Goal: Check status: Check status

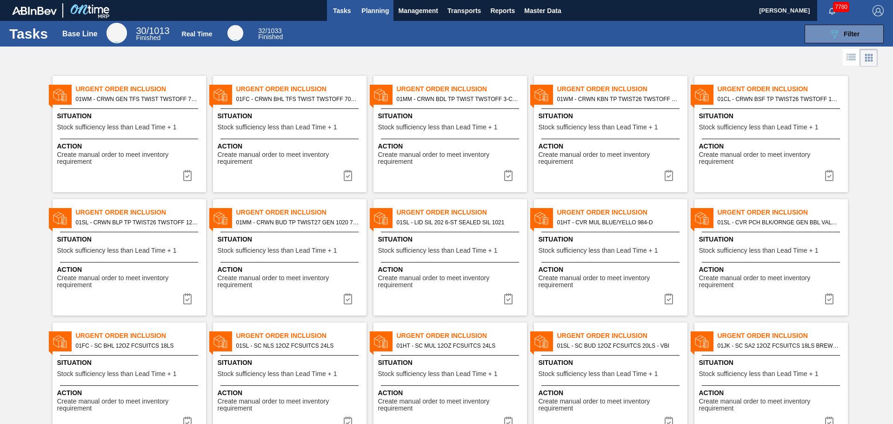
click at [374, 8] on span "Planning" at bounding box center [374, 10] width 27 height 11
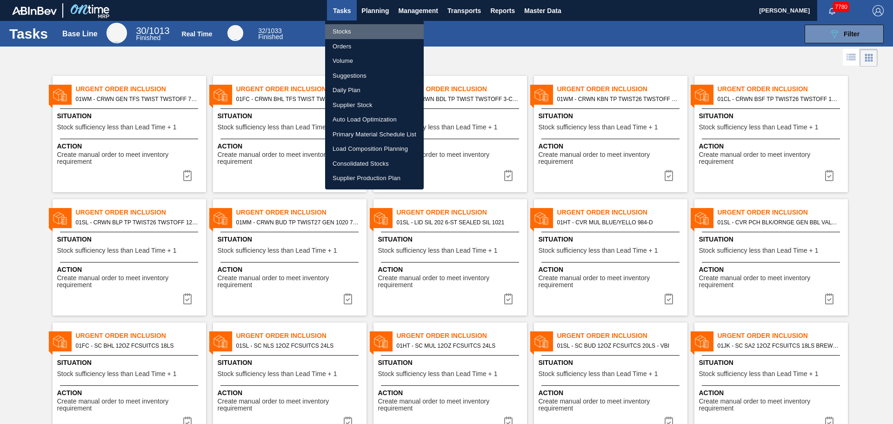
click at [347, 27] on li "Stocks" at bounding box center [374, 31] width 99 height 15
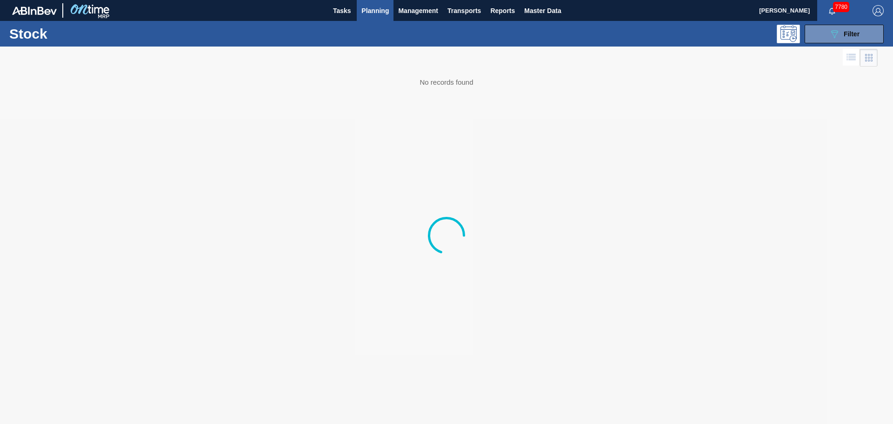
drag, startPoint x: 347, startPoint y: 27, endPoint x: 377, endPoint y: 3, distance: 37.4
click at [374, 0] on body "Tasks Planning Management Transports Reports Master Data Camden Bauer 7780 Mark…" at bounding box center [446, 0] width 893 height 0
click at [377, 8] on span "Planning" at bounding box center [374, 10] width 27 height 11
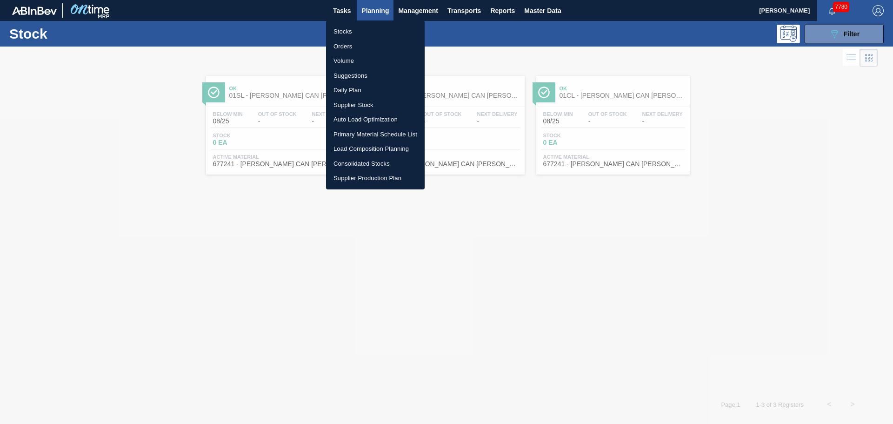
click at [339, 47] on li "Orders" at bounding box center [375, 46] width 99 height 15
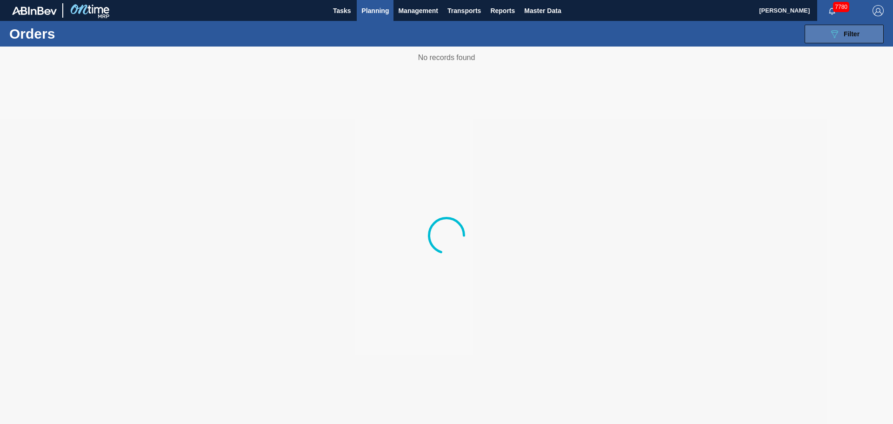
click at [832, 37] on icon "089F7B8B-B2A5-4AFE-B5C0-19BA573D28AC" at bounding box center [834, 33] width 11 height 11
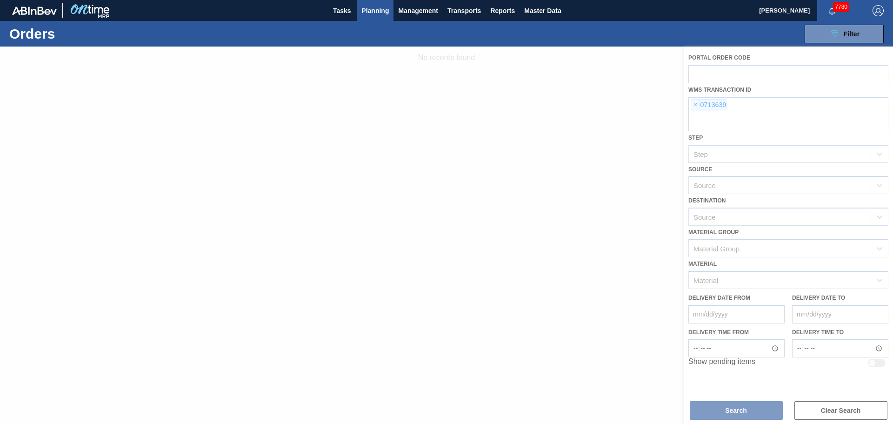
click at [691, 104] on div at bounding box center [446, 235] width 893 height 377
click at [694, 105] on div at bounding box center [446, 235] width 893 height 377
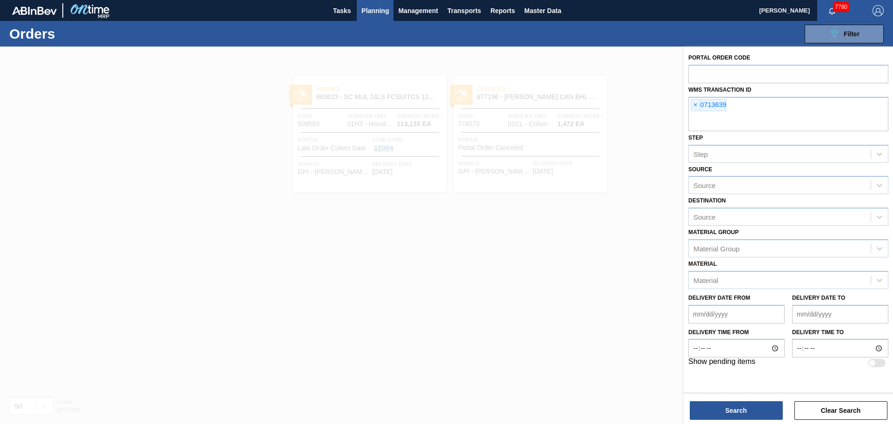
click at [694, 105] on span "×" at bounding box center [695, 105] width 9 height 11
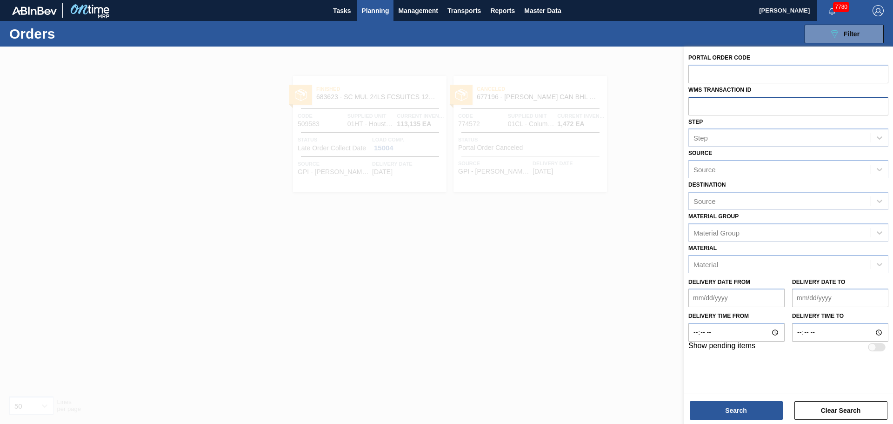
paste input "0770118"
type input "0770118"
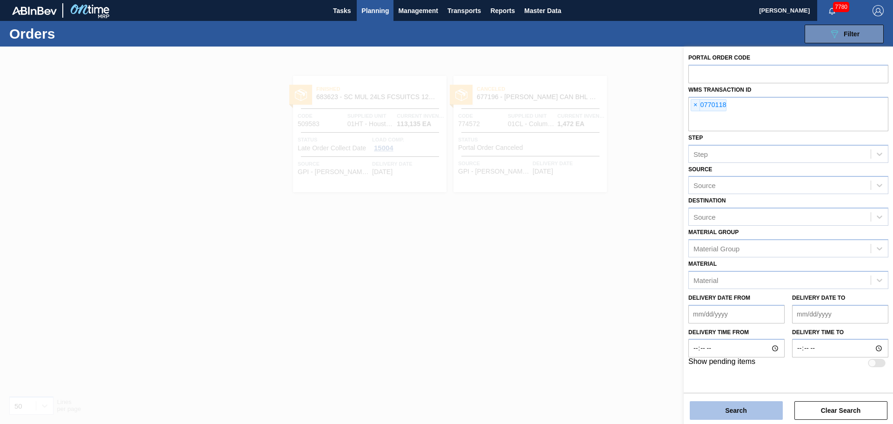
click at [744, 404] on button "Search" at bounding box center [736, 410] width 93 height 19
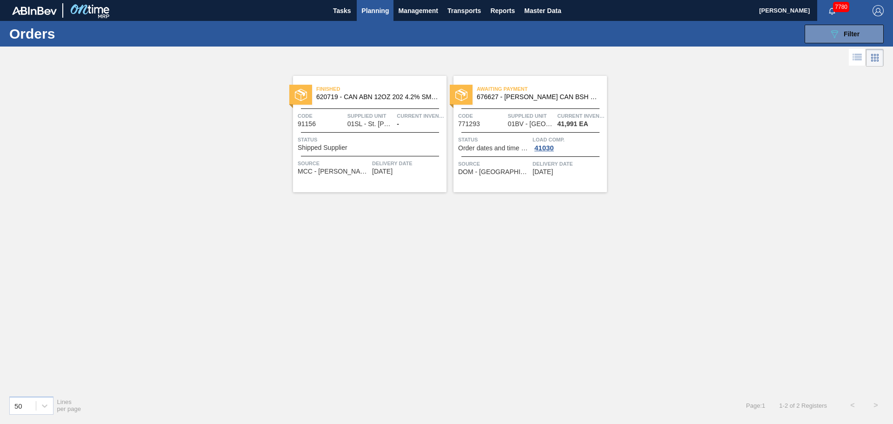
click at [538, 91] on span "Awaiting Payment" at bounding box center [542, 88] width 130 height 9
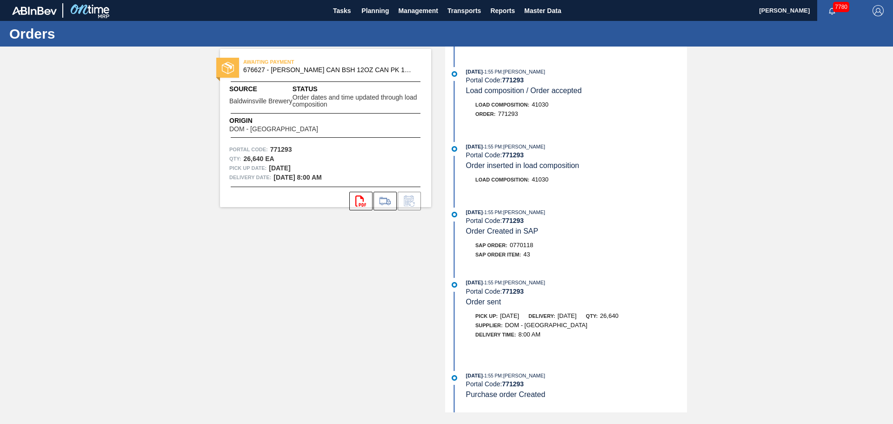
scroll to position [276, 0]
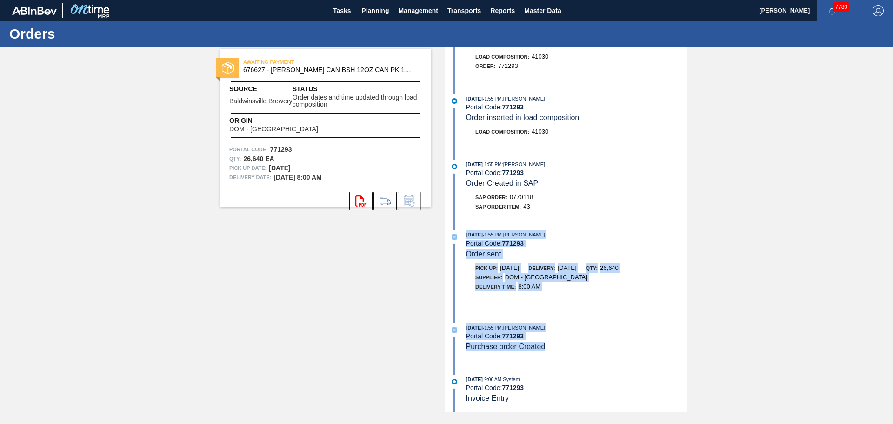
drag, startPoint x: 549, startPoint y: 346, endPoint x: 462, endPoint y: 223, distance: 150.5
click at [462, 223] on div "08/16/2025 - 7:54 AM : System Portal Code: 771293 Unloaded Doc: 5000397032 BOL:…" at bounding box center [568, 230] width 240 height 366
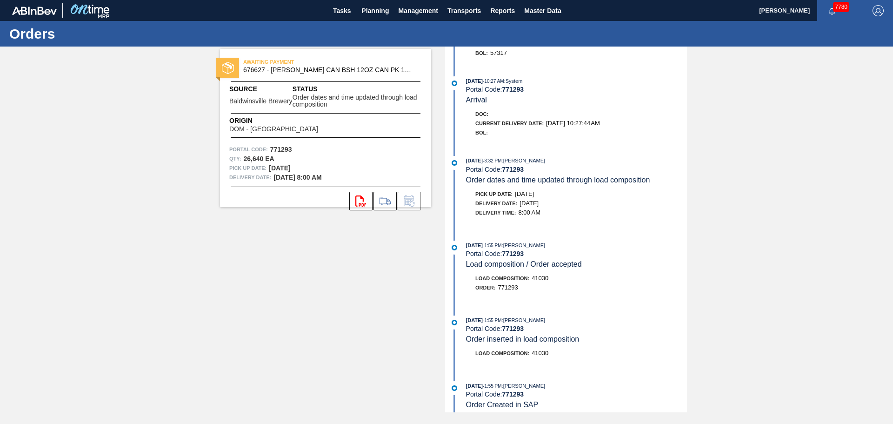
scroll to position [0, 0]
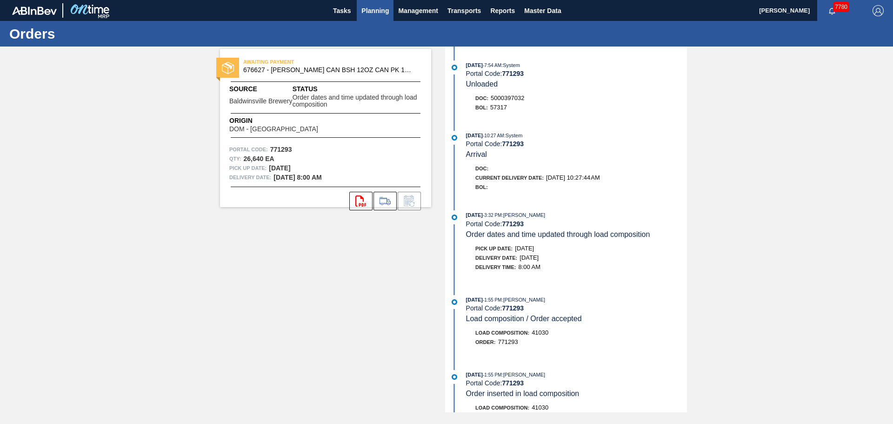
click at [386, 13] on span "Planning" at bounding box center [374, 10] width 27 height 11
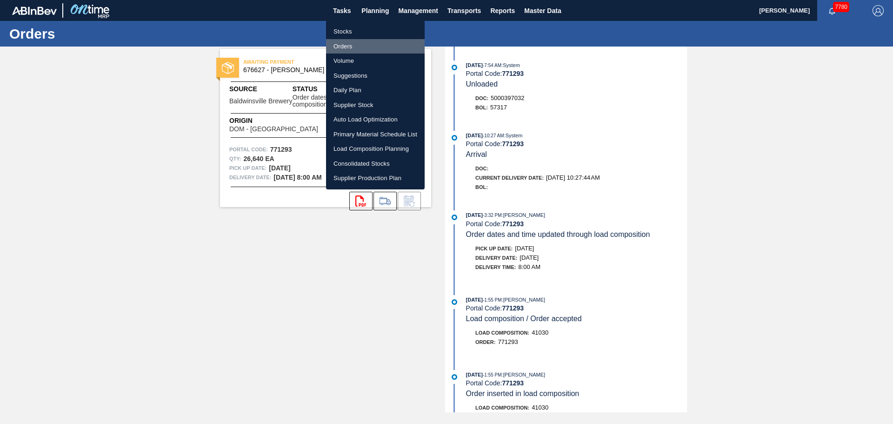
click at [342, 44] on li "Orders" at bounding box center [375, 46] width 99 height 15
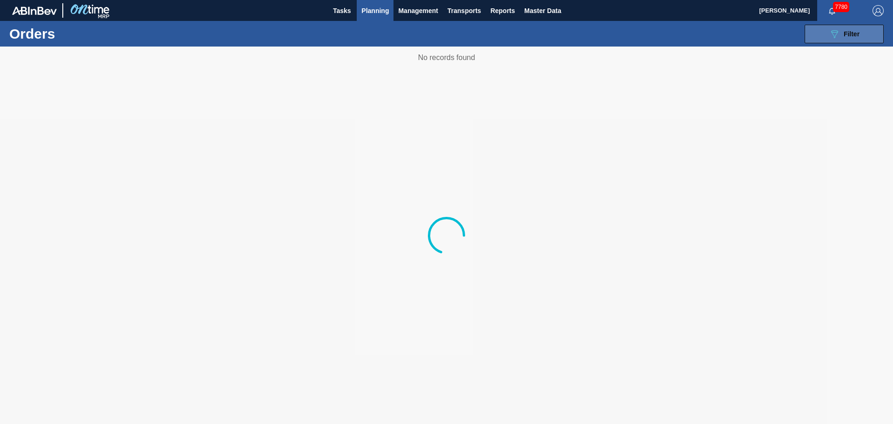
click at [849, 38] on div "089F7B8B-B2A5-4AFE-B5C0-19BA573D28AC Filter" at bounding box center [844, 33] width 31 height 11
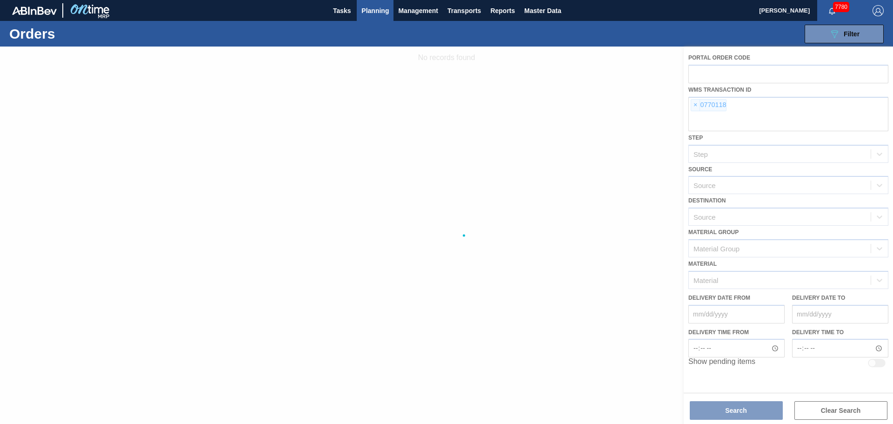
click at [694, 105] on div at bounding box center [446, 235] width 893 height 377
click at [694, 106] on div at bounding box center [446, 235] width 893 height 377
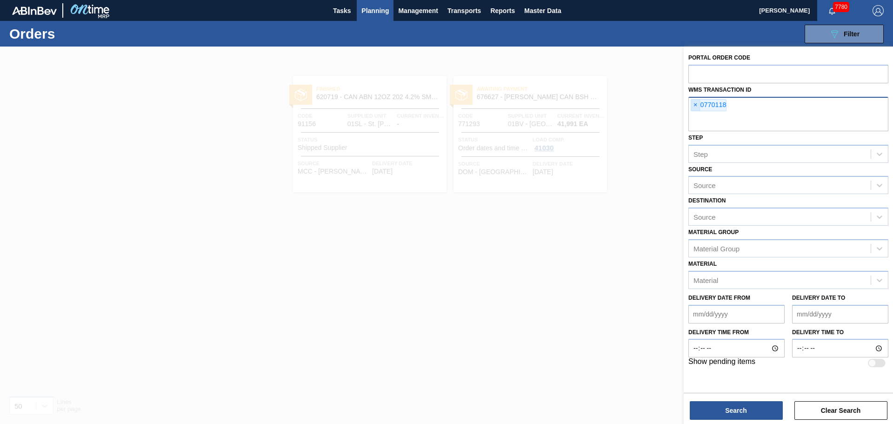
click at [695, 104] on span "×" at bounding box center [695, 105] width 9 height 11
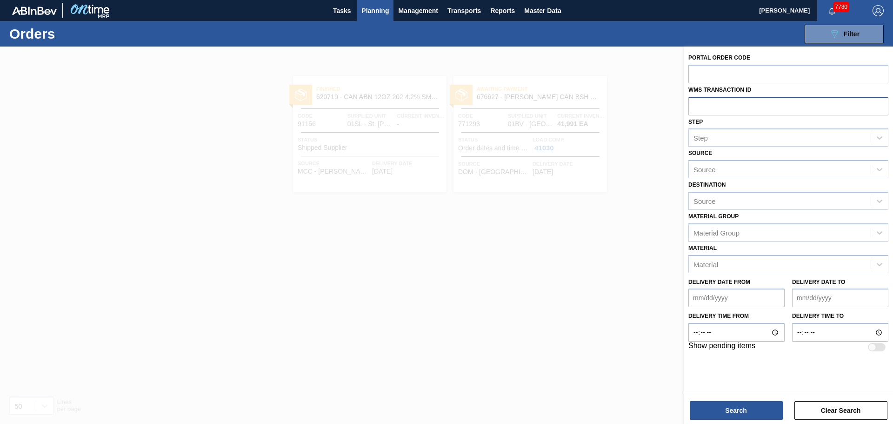
click at [695, 104] on input "text" at bounding box center [788, 106] width 200 height 18
paste input "0947181"
type input "0947181"
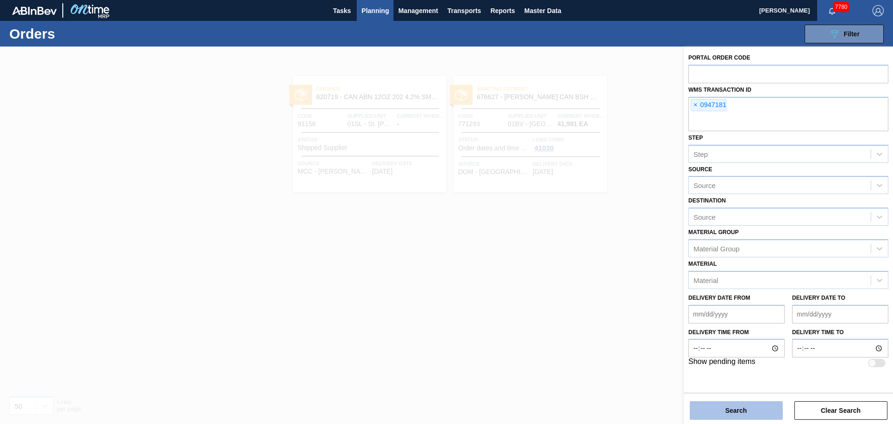
click at [740, 406] on button "Search" at bounding box center [736, 410] width 93 height 19
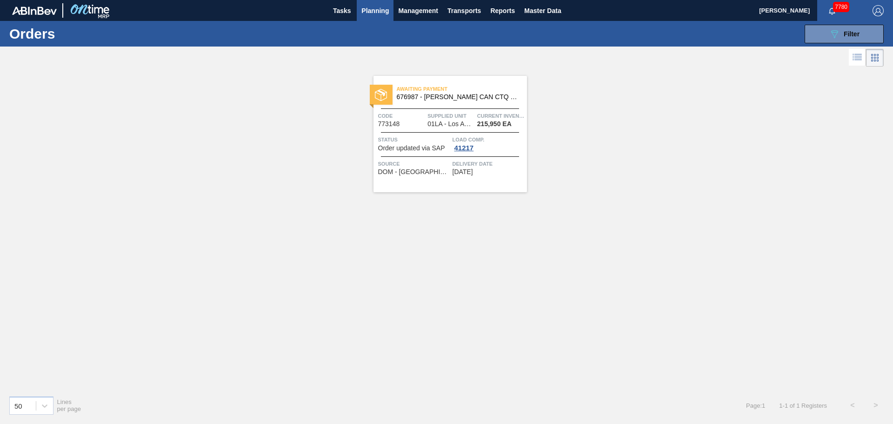
click at [458, 108] on div at bounding box center [450, 108] width 138 height 0
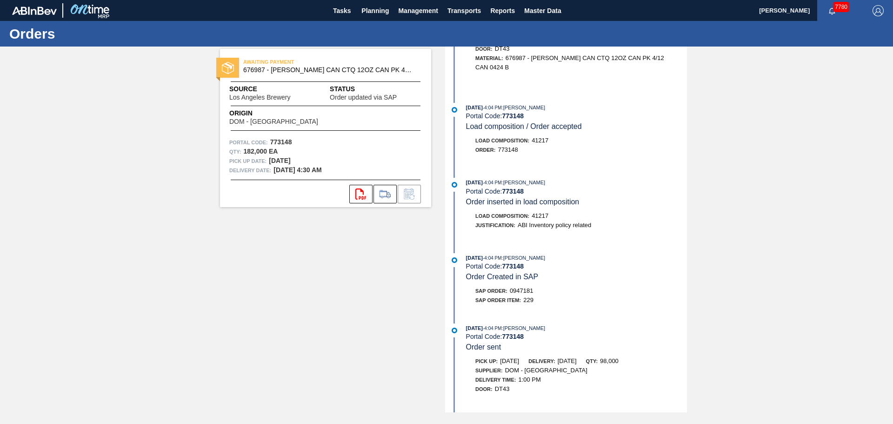
scroll to position [544, 0]
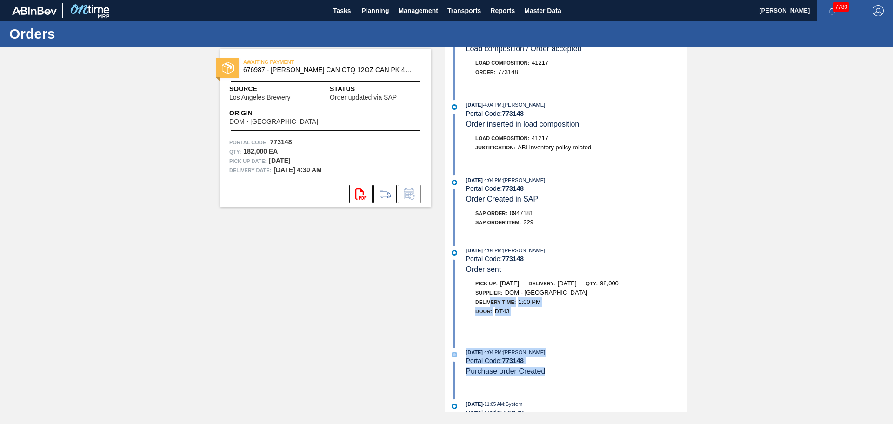
drag, startPoint x: 550, startPoint y: 348, endPoint x: 489, endPoint y: 277, distance: 93.6
click at [586, 309] on div "08/20/2025 - 11:28 AM : System Portal Code: 773148 Unloaded Doc: 5000406327 BOL…" at bounding box center [568, 230] width 240 height 366
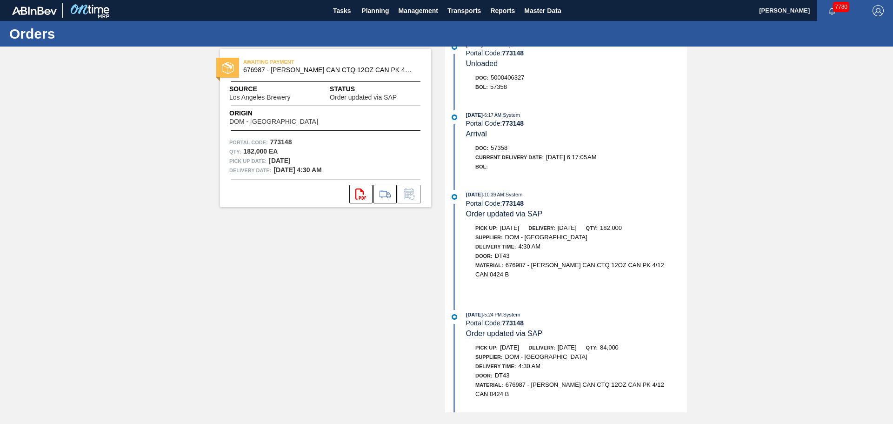
scroll to position [0, 0]
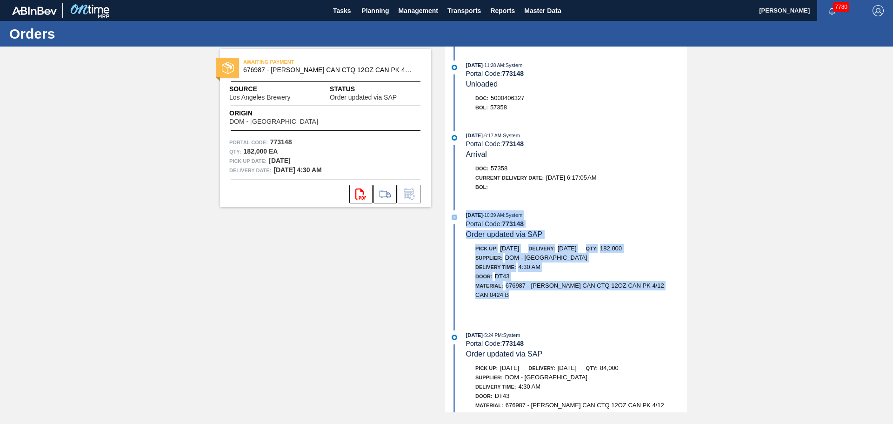
drag, startPoint x: 675, startPoint y: 288, endPoint x: 457, endPoint y: 201, distance: 234.9
click at [457, 201] on div "08/20/2025 - 11:28 AM : System Portal Code: 773148 Unloaded Doc: 5000406327 BOL…" at bounding box center [568, 230] width 240 height 366
click at [547, 231] on div "08/11/2025 - 10:39 AM : System Portal Code: 773148 Order updated via SAP" at bounding box center [576, 224] width 221 height 28
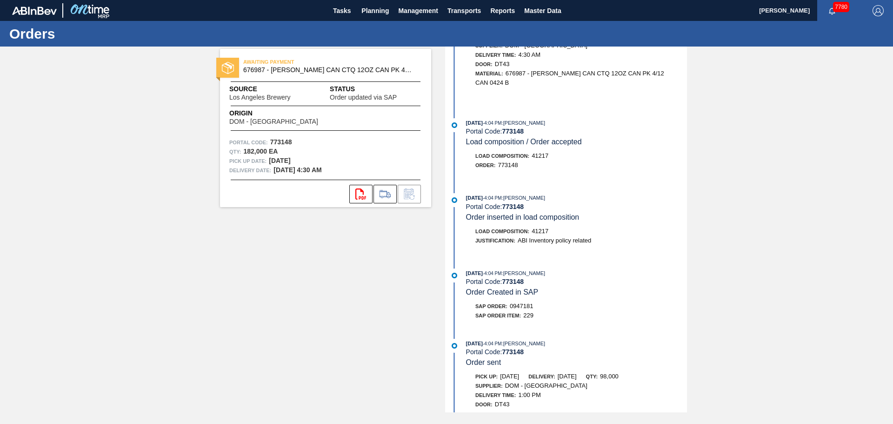
scroll to position [405, 0]
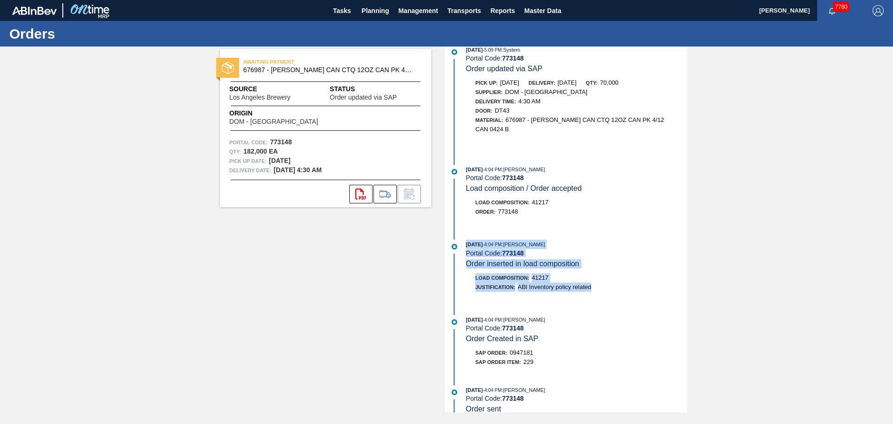
drag, startPoint x: 593, startPoint y: 261, endPoint x: 464, endPoint y: 215, distance: 137.0
click at [464, 240] on div "08/07/2025 - 4:04 PM : Greta Adams Portal Code: 773148 Order inserted in load c…" at bounding box center [568, 270] width 240 height 61
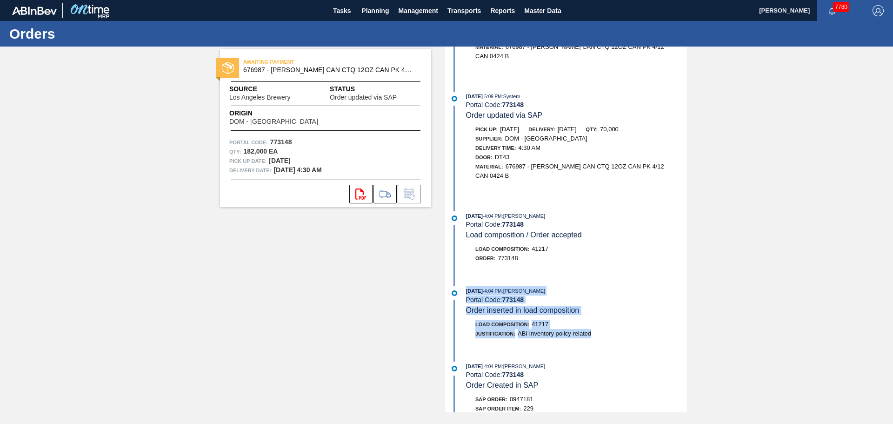
scroll to position [312, 0]
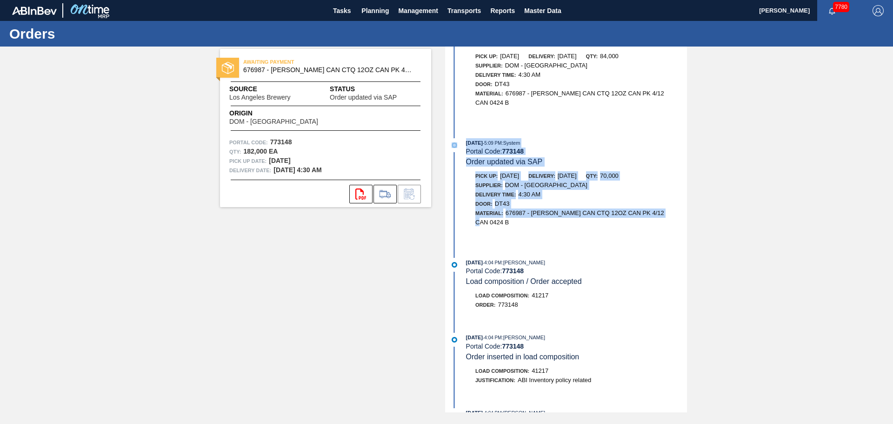
drag, startPoint x: 628, startPoint y: 191, endPoint x: 451, endPoint y: 128, distance: 188.0
click at [451, 138] on div "08/07/2025 - 5:09 PM : System Portal Code: 773148 Order updated via SAP Pick up…" at bounding box center [568, 191] width 240 height 106
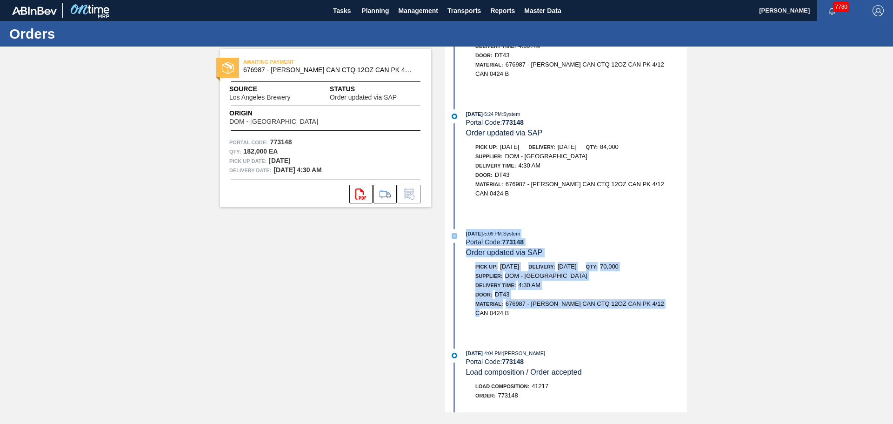
scroll to position [219, 0]
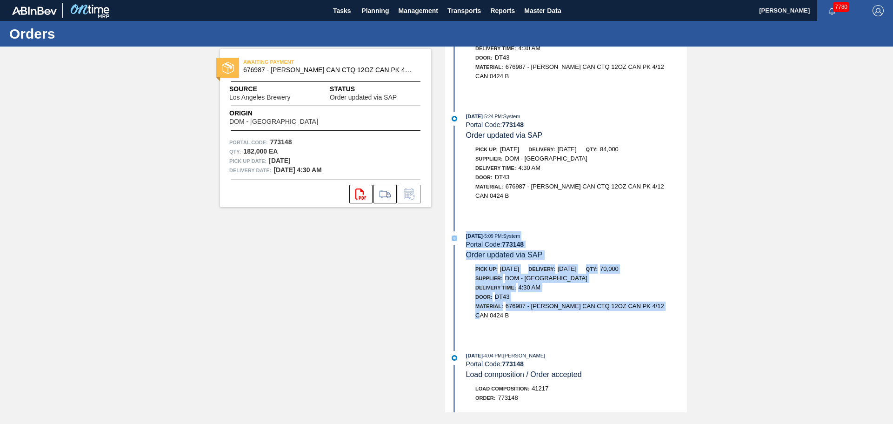
click at [627, 302] on span "676987 - CARR CAN CTQ 12OZ CAN PK 4/12 CAN 0424 B" at bounding box center [569, 310] width 189 height 16
click at [566, 302] on span "676987 - CARR CAN CTQ 12OZ CAN PK 4/12 CAN 0424 B" at bounding box center [569, 310] width 189 height 16
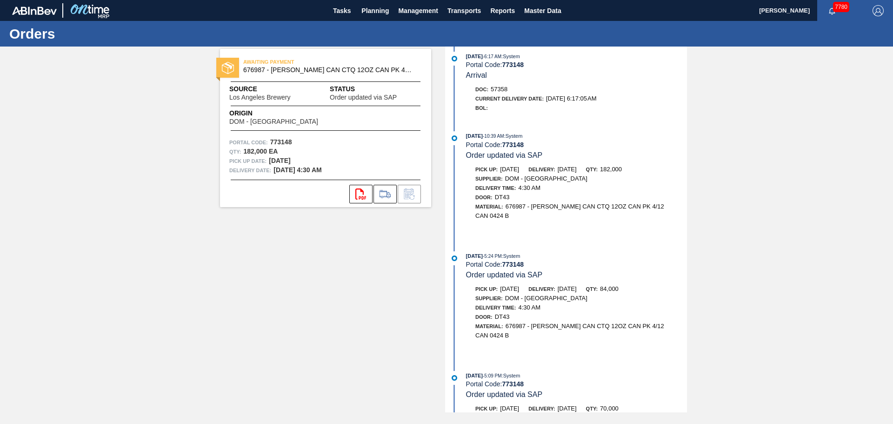
scroll to position [126, 0]
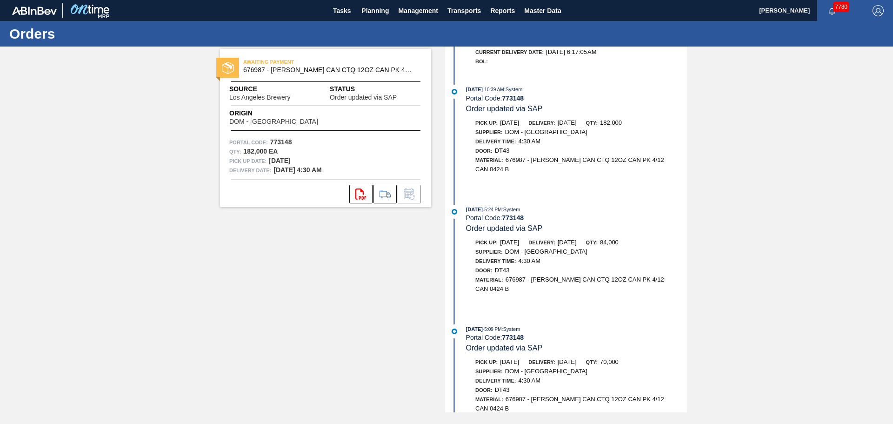
click at [525, 367] on span "DOM - Richmond" at bounding box center [546, 370] width 82 height 7
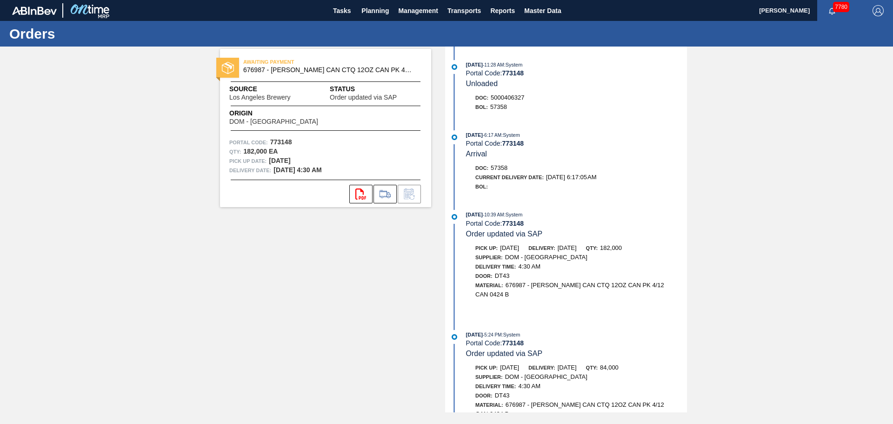
scroll to position [0, 0]
click at [367, 10] on span "Planning" at bounding box center [374, 10] width 27 height 11
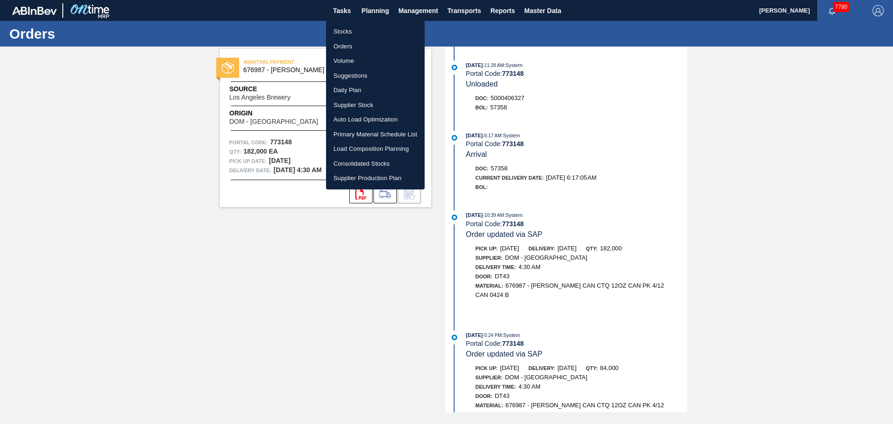
click at [337, 44] on li "Orders" at bounding box center [375, 46] width 99 height 15
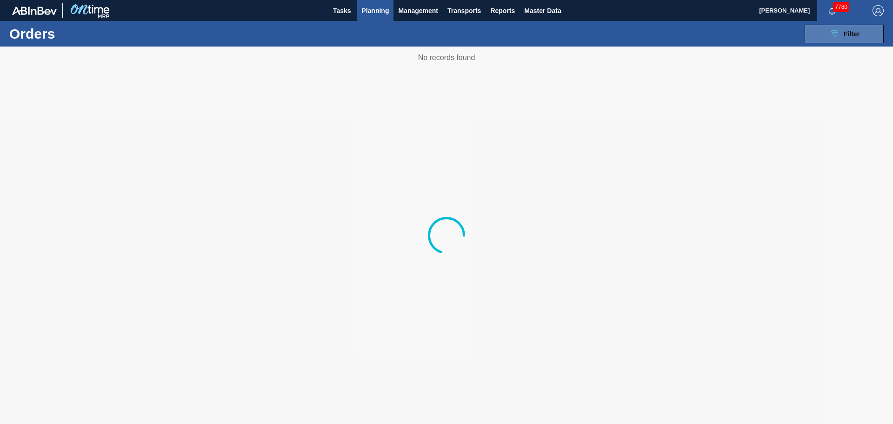
click at [829, 32] on icon "089F7B8B-B2A5-4AFE-B5C0-19BA573D28AC" at bounding box center [834, 33] width 11 height 11
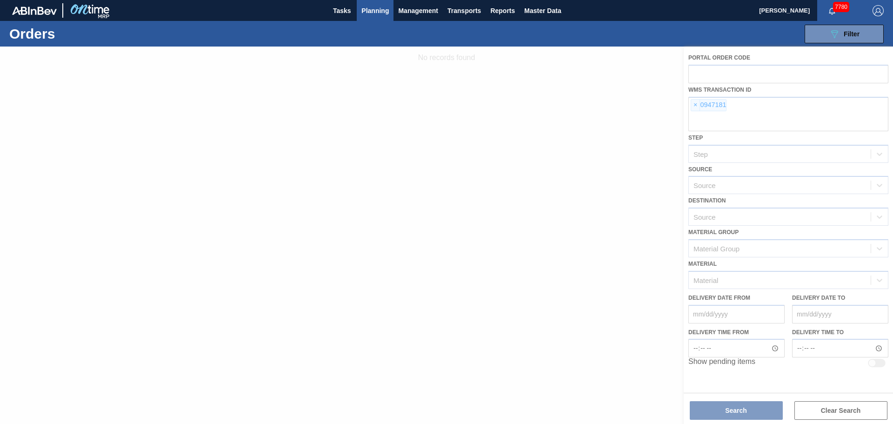
click at [694, 108] on div at bounding box center [446, 235] width 893 height 377
click at [695, 106] on div at bounding box center [446, 235] width 893 height 377
click at [694, 107] on div at bounding box center [446, 235] width 893 height 377
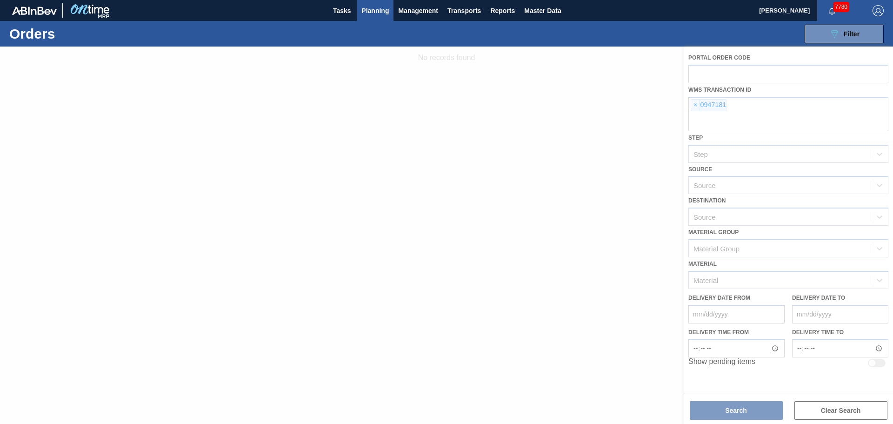
click at [694, 107] on div at bounding box center [446, 235] width 893 height 377
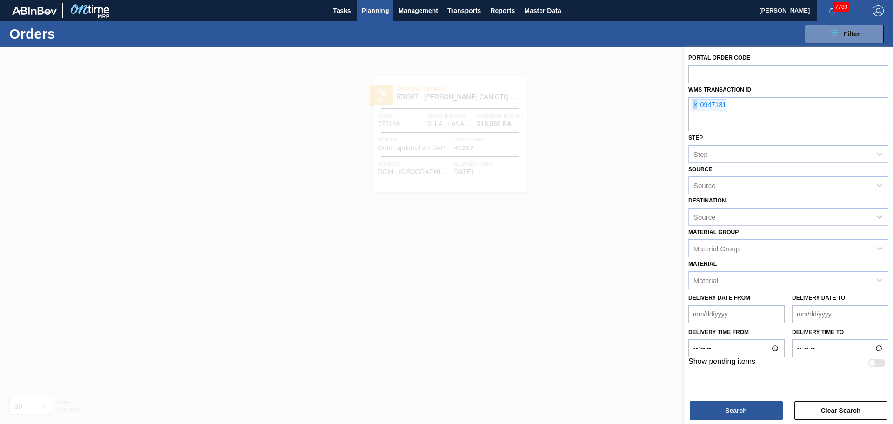
click at [694, 107] on span "×" at bounding box center [695, 105] width 9 height 11
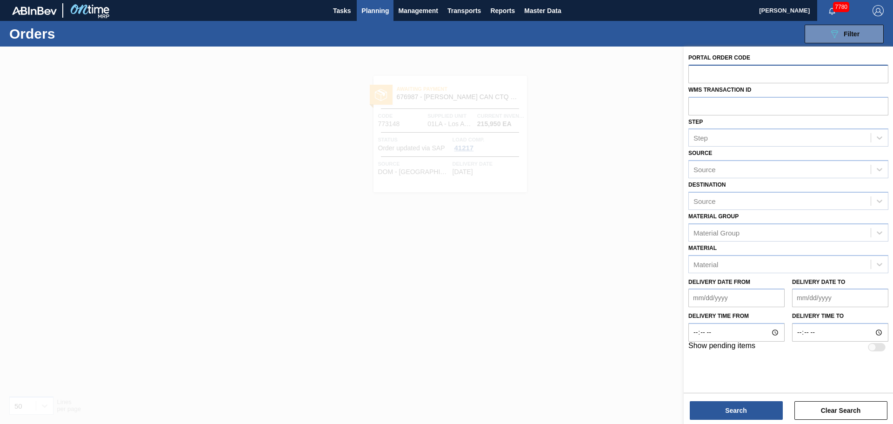
click at [701, 78] on input "text" at bounding box center [788, 74] width 200 height 18
paste input "728164"
type input "728164"
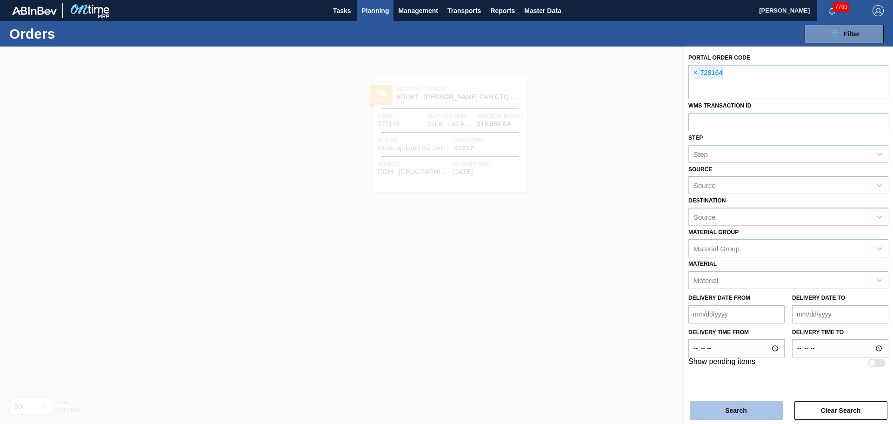
click at [743, 405] on button "Search" at bounding box center [736, 410] width 93 height 19
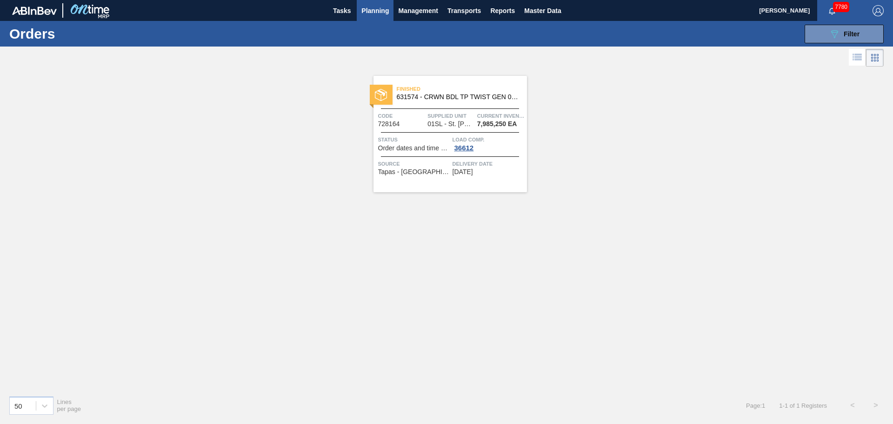
click at [437, 107] on div "Finished 631574 - CRWN BDL TP TWIST GEN 0321 70LB 3-COLR T Code 728164 Supplied…" at bounding box center [451, 134] width 154 height 116
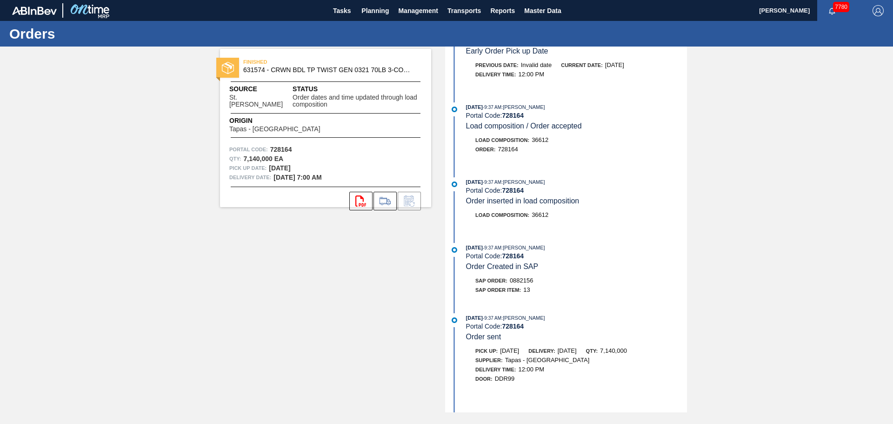
scroll to position [575, 0]
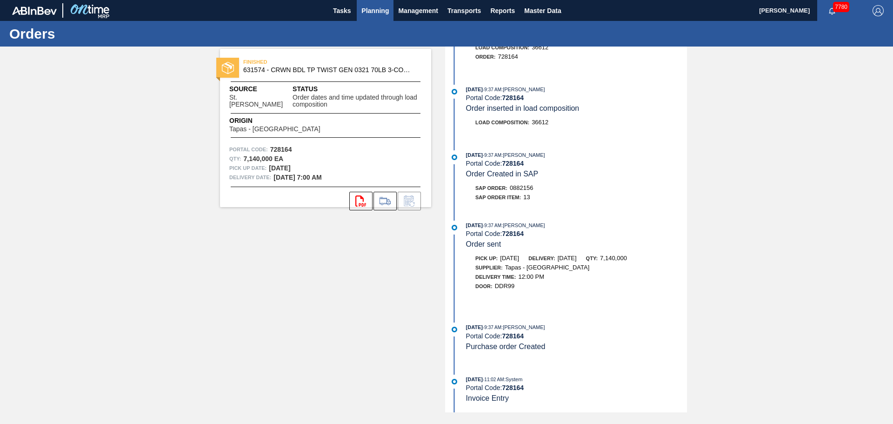
click at [378, 10] on span "Planning" at bounding box center [374, 10] width 27 height 11
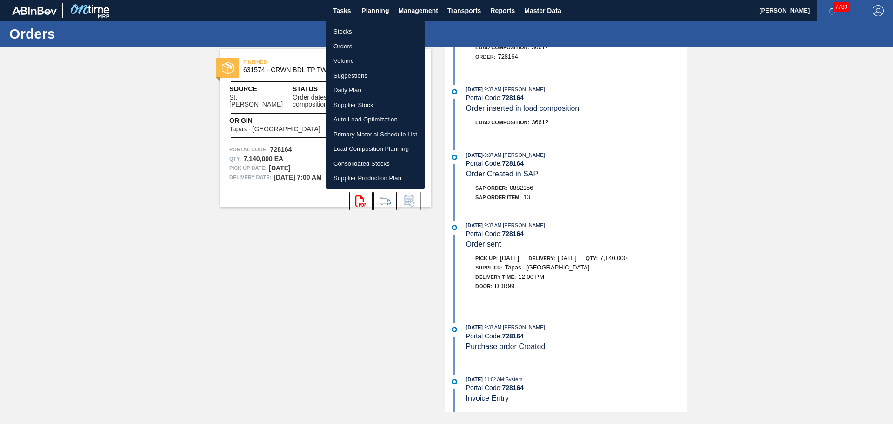
click at [346, 48] on li "Orders" at bounding box center [375, 46] width 99 height 15
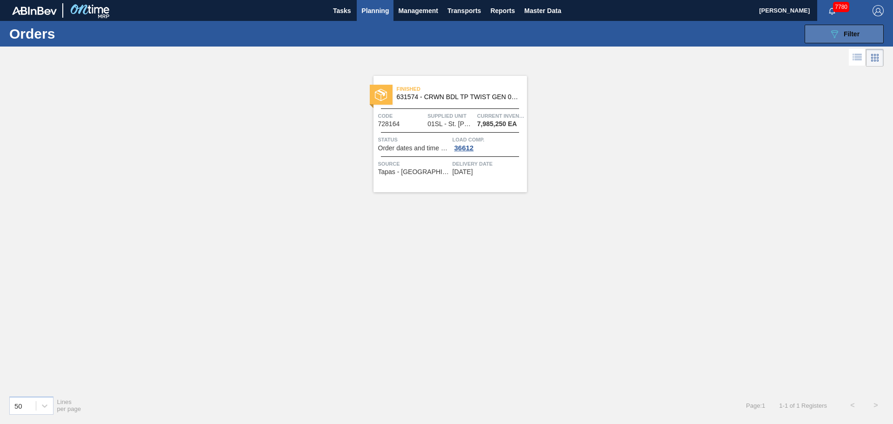
click at [853, 35] on span "Filter" at bounding box center [852, 33] width 16 height 7
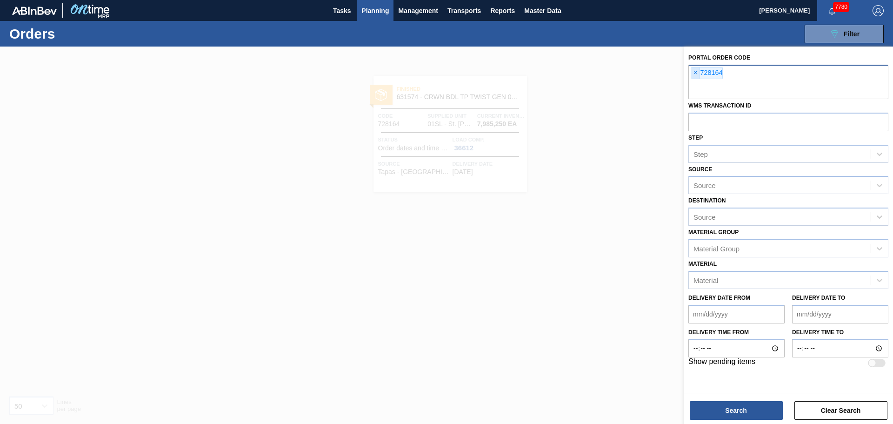
click at [693, 73] on span "×" at bounding box center [695, 72] width 9 height 11
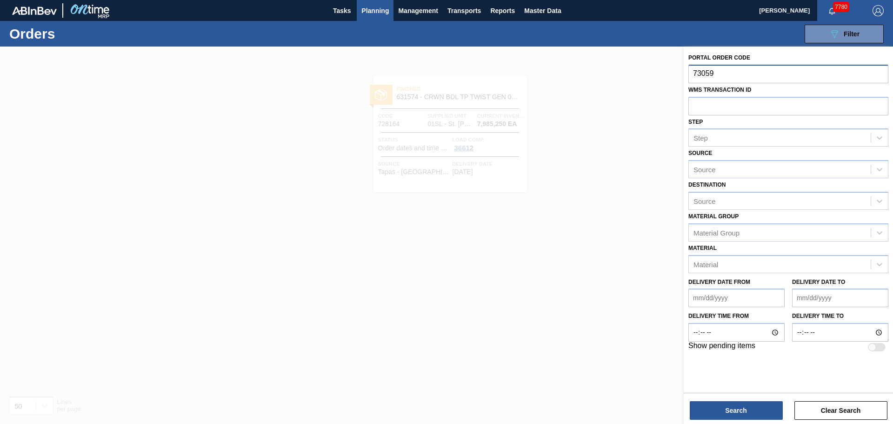
type input "730598"
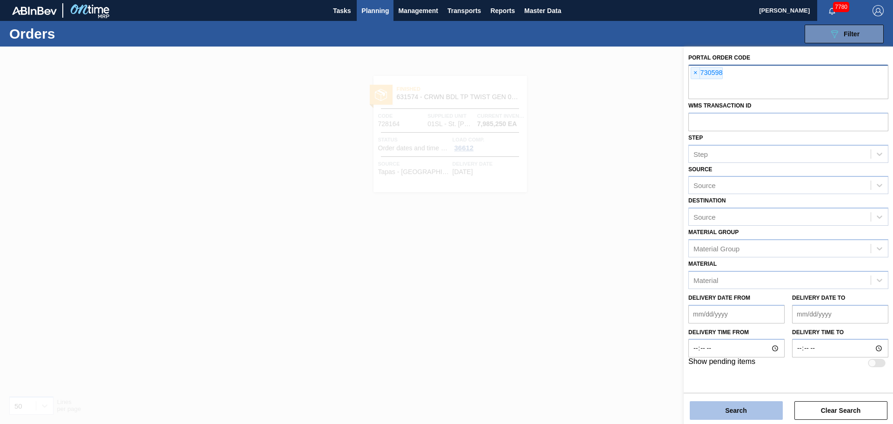
click at [756, 410] on button "Search" at bounding box center [736, 410] width 93 height 19
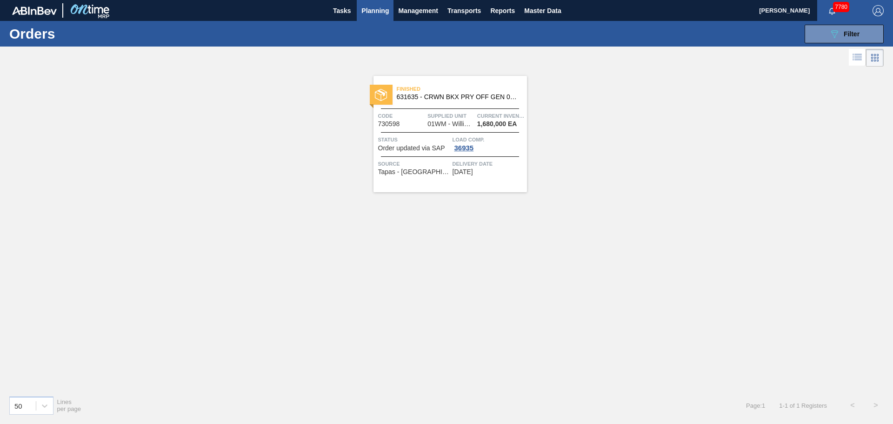
click at [439, 99] on span "631635 - CRWN BKX PRY OFF GEN 0123 PRYOFF 26MM 70" at bounding box center [458, 97] width 123 height 7
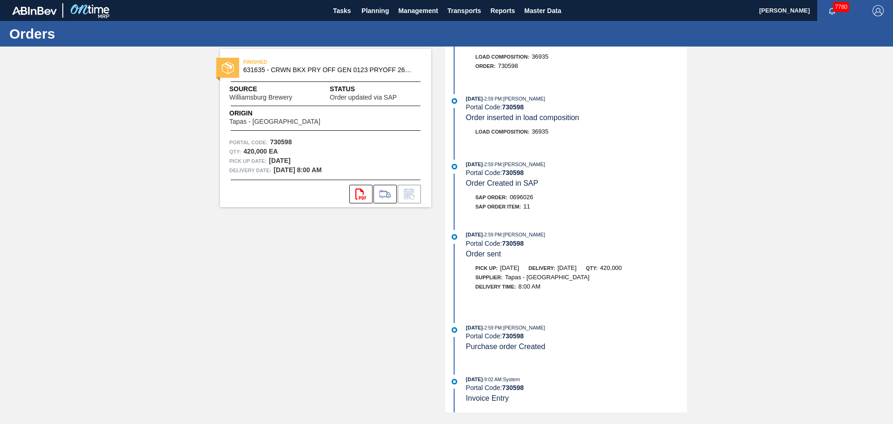
scroll to position [684, 0]
click at [363, 13] on span "Planning" at bounding box center [374, 10] width 27 height 11
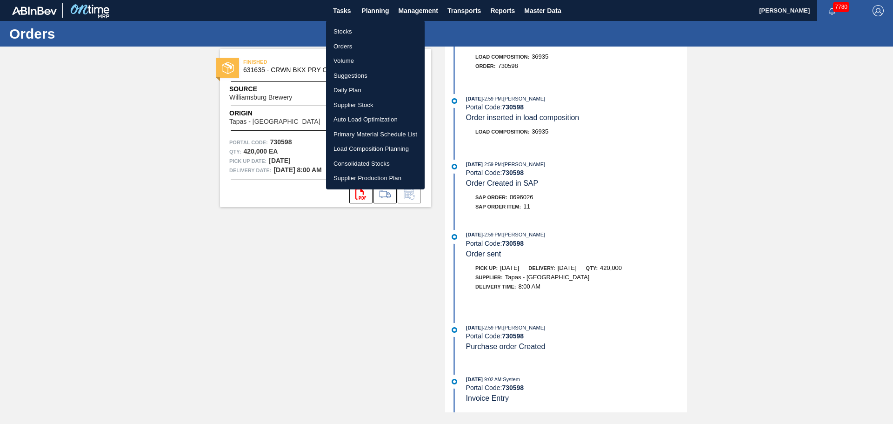
click at [354, 46] on li "Orders" at bounding box center [375, 46] width 99 height 15
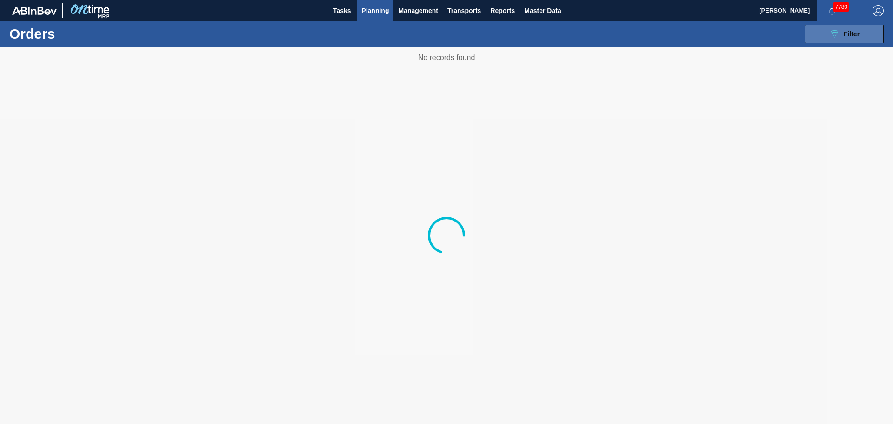
click at [837, 31] on icon "089F7B8B-B2A5-4AFE-B5C0-19BA573D28AC" at bounding box center [834, 33] width 11 height 11
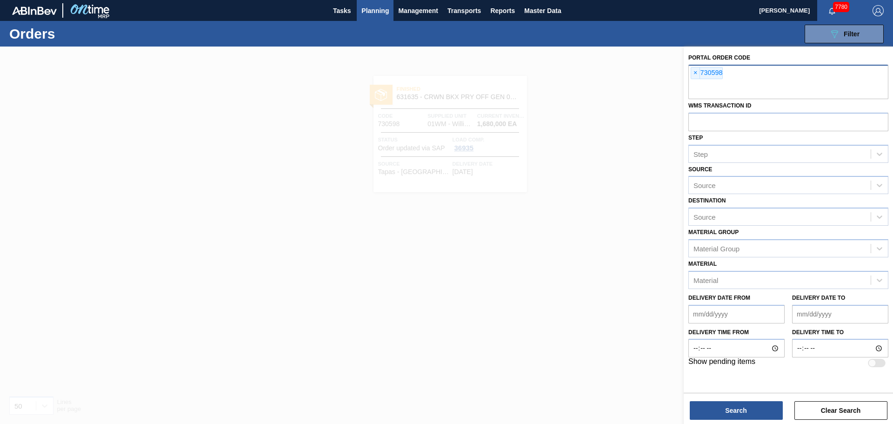
click at [696, 70] on span "×" at bounding box center [695, 72] width 9 height 11
click at [700, 106] on label "WMS Transaction ID" at bounding box center [719, 105] width 63 height 7
click at [708, 124] on input "text" at bounding box center [788, 122] width 200 height 18
paste input "01CV0555872"
click at [706, 120] on input "01CV0555872" at bounding box center [788, 122] width 200 height 18
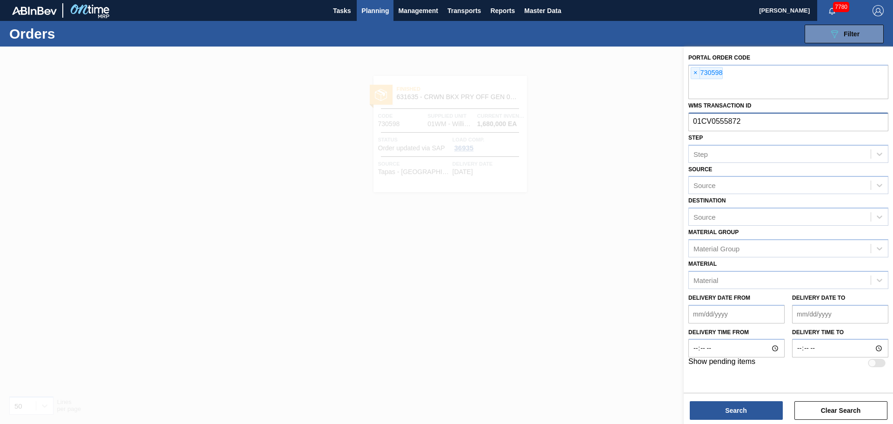
click at [712, 120] on input "01CV0555872" at bounding box center [788, 122] width 200 height 18
type input "0555872"
click at [731, 75] on div "× 730598" at bounding box center [788, 82] width 200 height 34
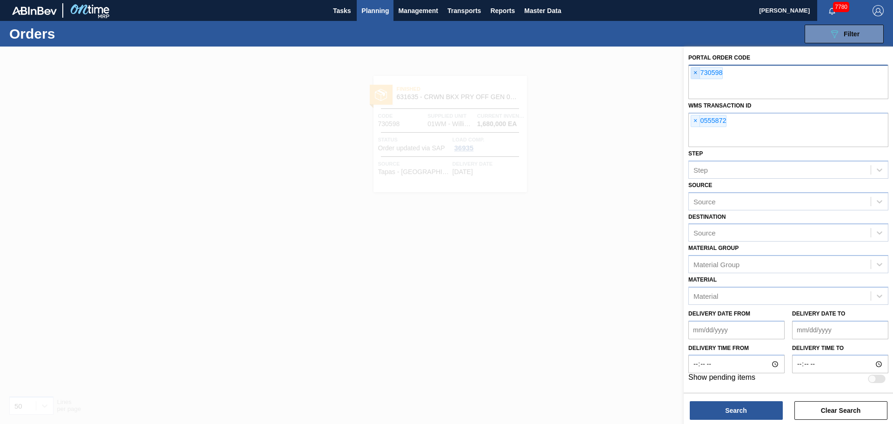
click at [694, 75] on span "×" at bounding box center [695, 72] width 9 height 11
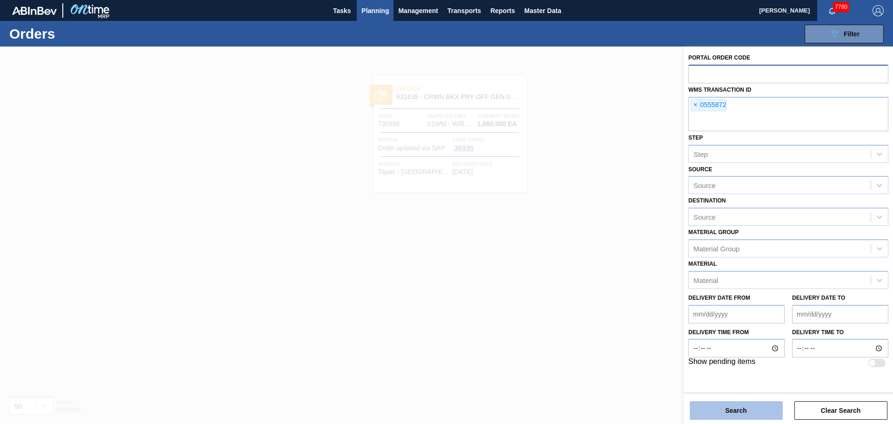
click at [744, 419] on button "Search" at bounding box center [736, 410] width 93 height 19
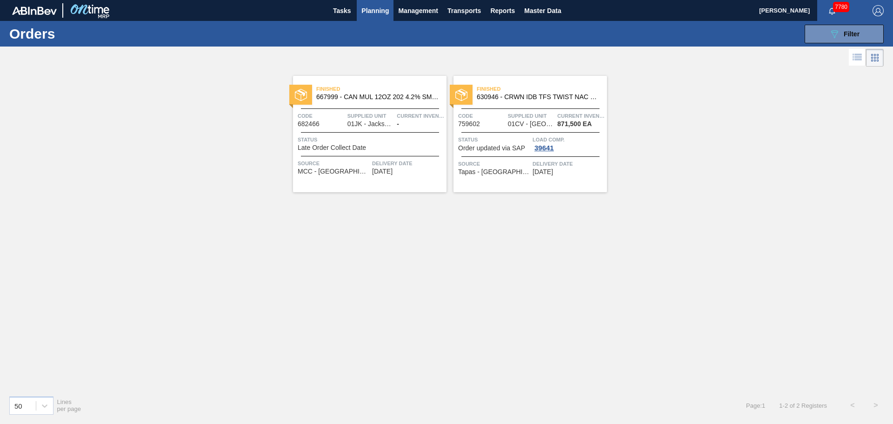
click at [509, 91] on span "Finished" at bounding box center [542, 88] width 130 height 9
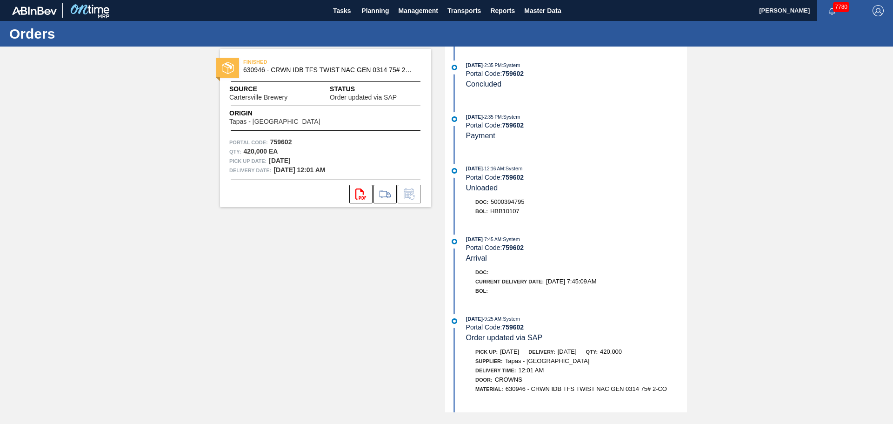
click at [542, 306] on div "08/20/2025 - 2:35 PM : System Portal Code: 759602 Concluded 08/20/2025 - 2:35 P…" at bounding box center [568, 230] width 240 height 366
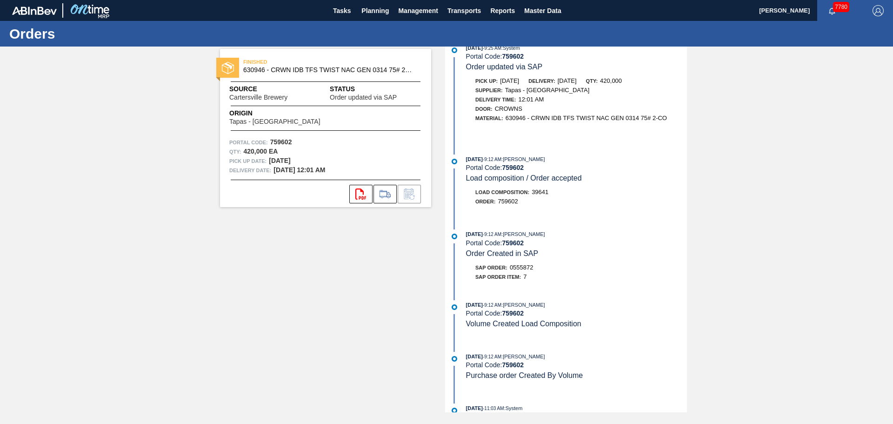
scroll to position [266, 0]
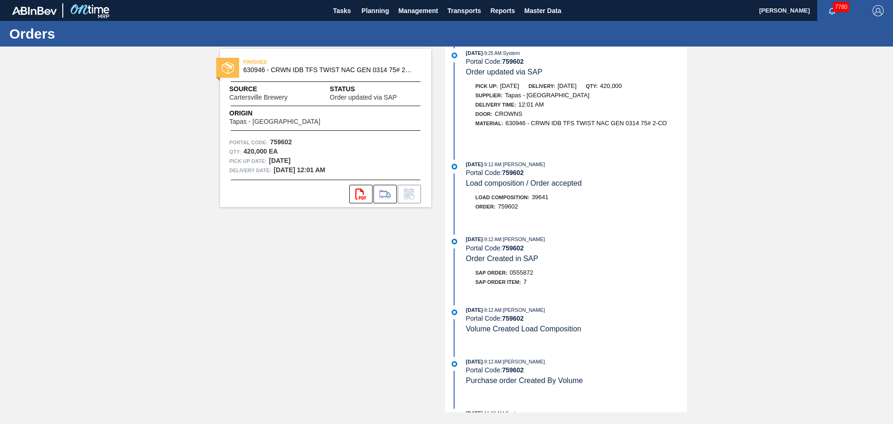
click at [690, 249] on div "FINISHED 630946 - CRWN IDB TFS TWIST NAC GEN 0314 75# 2-CO Source Cartersville …" at bounding box center [446, 230] width 893 height 366
click at [691, 246] on div "FINISHED 630946 - CRWN IDB TFS TWIST NAC GEN 0314 75# 2-CO Source Cartersville …" at bounding box center [446, 230] width 893 height 366
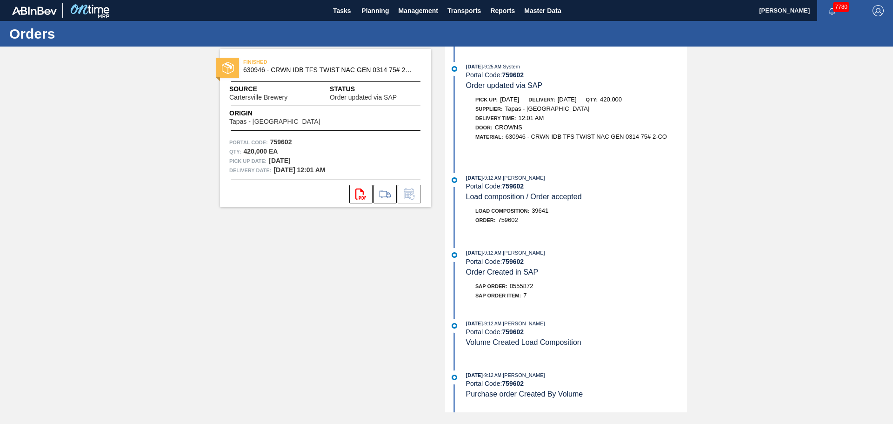
click at [594, 187] on div "Portal Code: 759602" at bounding box center [576, 185] width 221 height 7
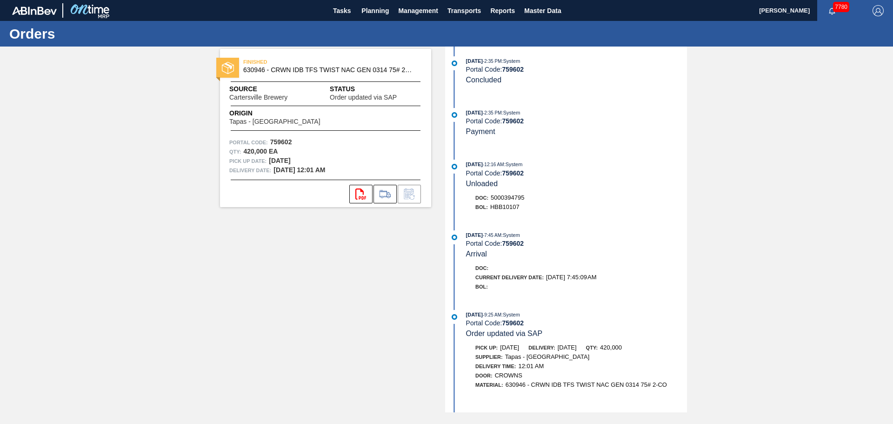
scroll to position [0, 0]
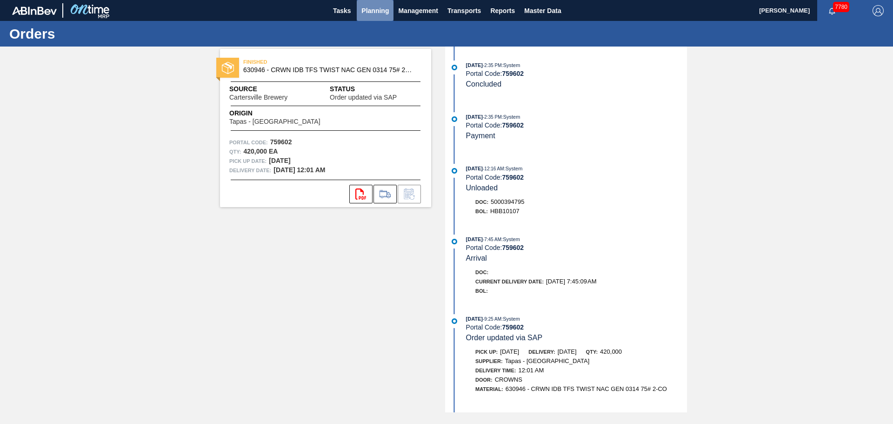
click at [381, 6] on span "Planning" at bounding box center [374, 10] width 27 height 11
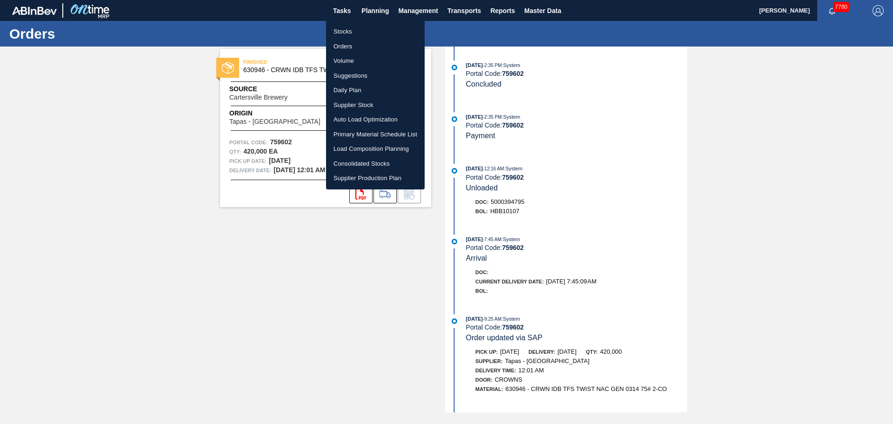
click at [353, 47] on li "Orders" at bounding box center [375, 46] width 99 height 15
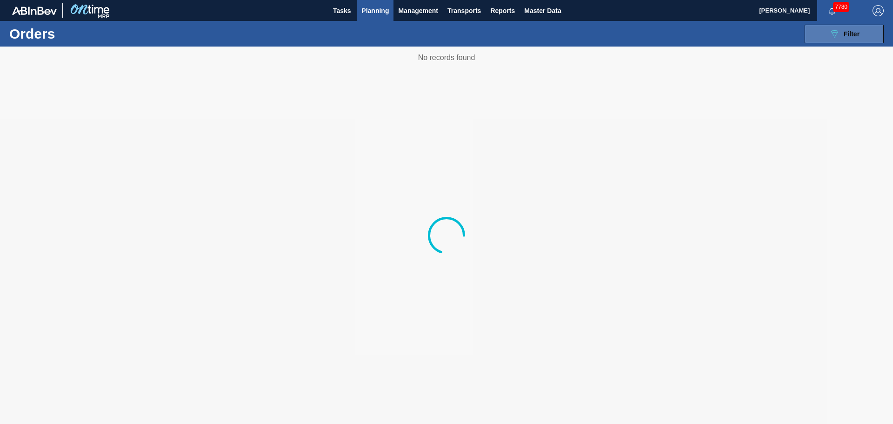
click at [835, 33] on icon "089F7B8B-B2A5-4AFE-B5C0-19BA573D28AC" at bounding box center [834, 33] width 11 height 11
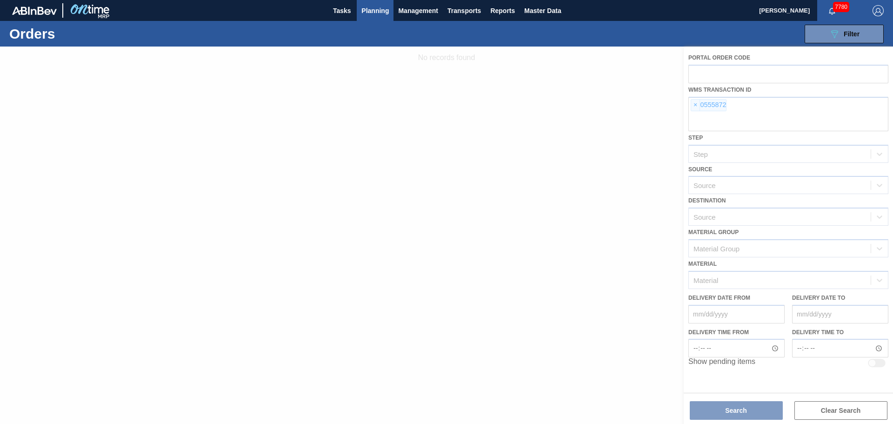
click at [696, 100] on div at bounding box center [446, 235] width 893 height 377
click at [697, 106] on div at bounding box center [446, 235] width 893 height 377
click at [695, 105] on div at bounding box center [446, 235] width 893 height 377
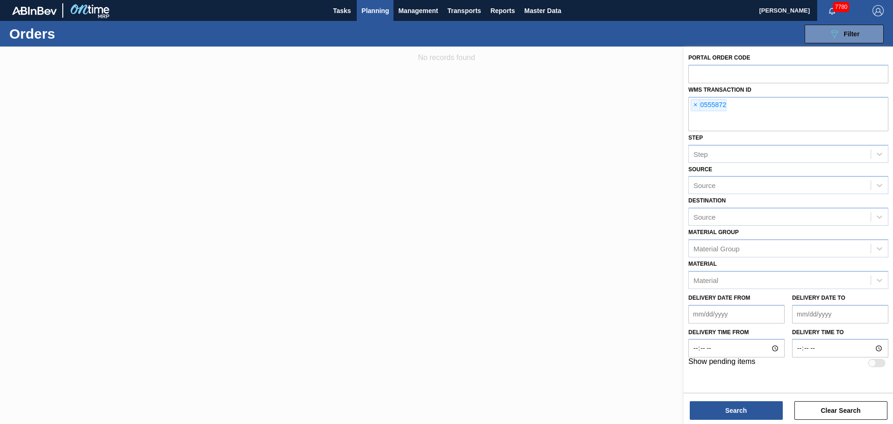
click at [694, 106] on span "×" at bounding box center [695, 105] width 9 height 11
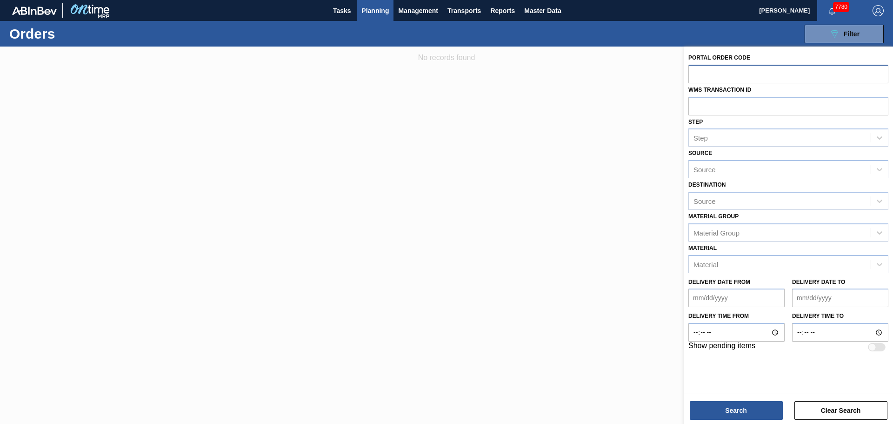
click at [695, 81] on input "text" at bounding box center [788, 74] width 200 height 18
type input "762655"
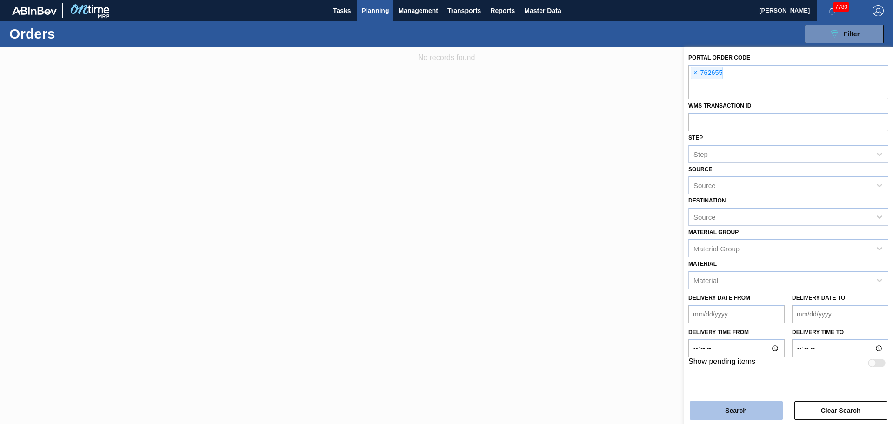
click at [742, 405] on button "Search" at bounding box center [736, 410] width 93 height 19
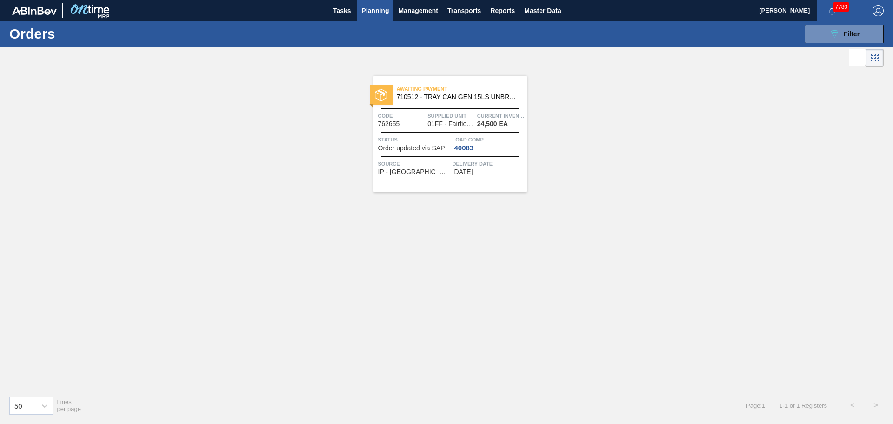
click at [465, 94] on span "Awaiting Payment" at bounding box center [462, 88] width 130 height 9
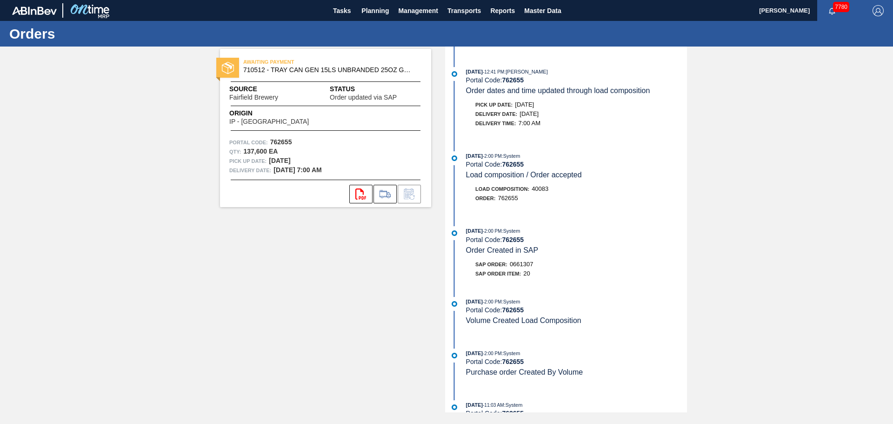
scroll to position [317, 0]
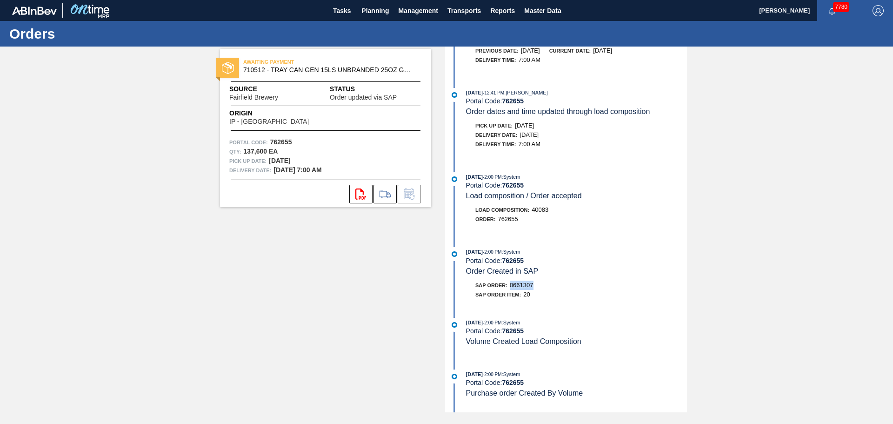
drag, startPoint x: 535, startPoint y: 284, endPoint x: 510, endPoint y: 287, distance: 24.4
click at [510, 287] on div "SAP Order: 0661307" at bounding box center [504, 285] width 58 height 9
copy span "0661307"
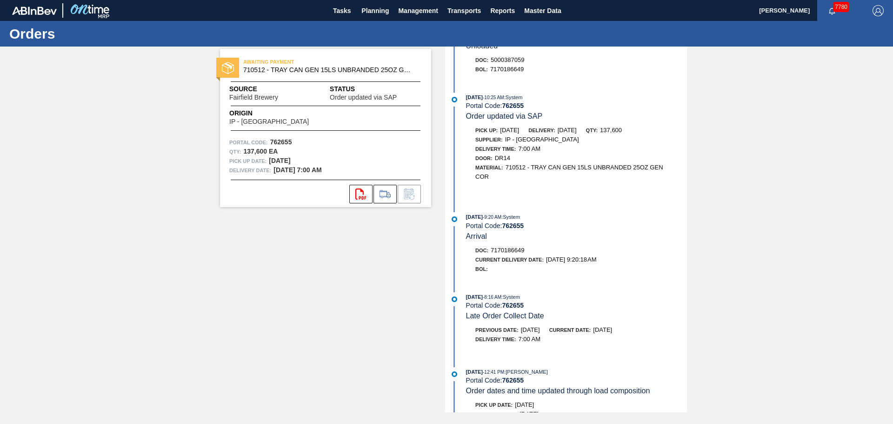
scroll to position [0, 0]
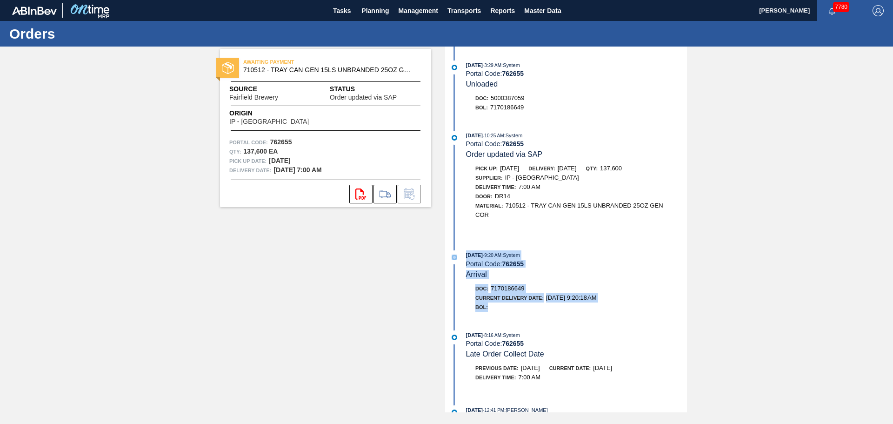
drag, startPoint x: 510, startPoint y: 316, endPoint x: 454, endPoint y: 259, distance: 79.9
click at [454, 259] on div "08/08/2025 - 9:20 AM : System Portal Code: 762655 Arrival Doc: 7170186649 Curre…" at bounding box center [568, 283] width 240 height 66
click at [581, 254] on div "08/08/2025 - 9:20 AM : System" at bounding box center [576, 254] width 221 height 9
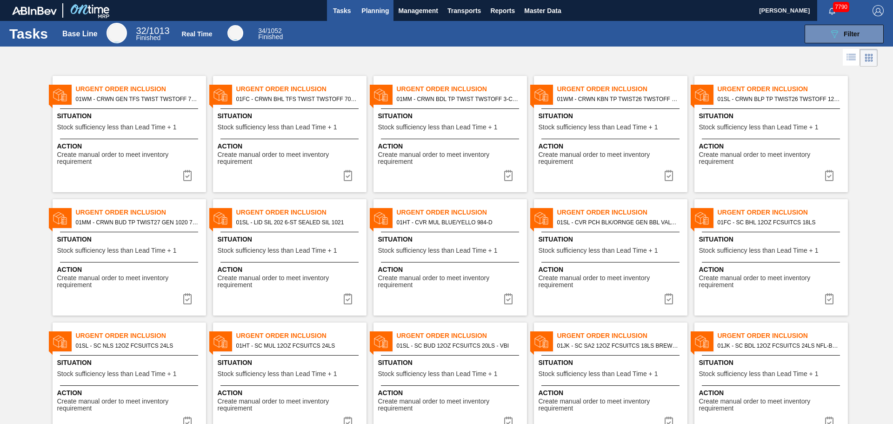
click at [385, 7] on span "Planning" at bounding box center [374, 10] width 27 height 11
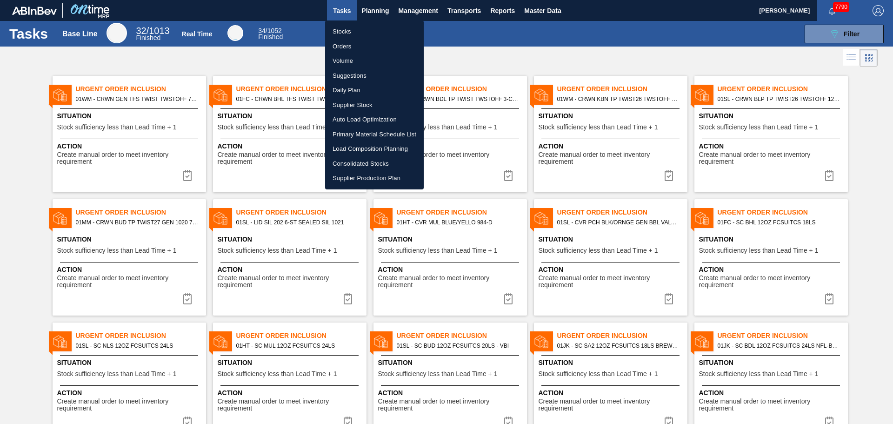
click at [362, 28] on li "Stocks" at bounding box center [374, 31] width 99 height 15
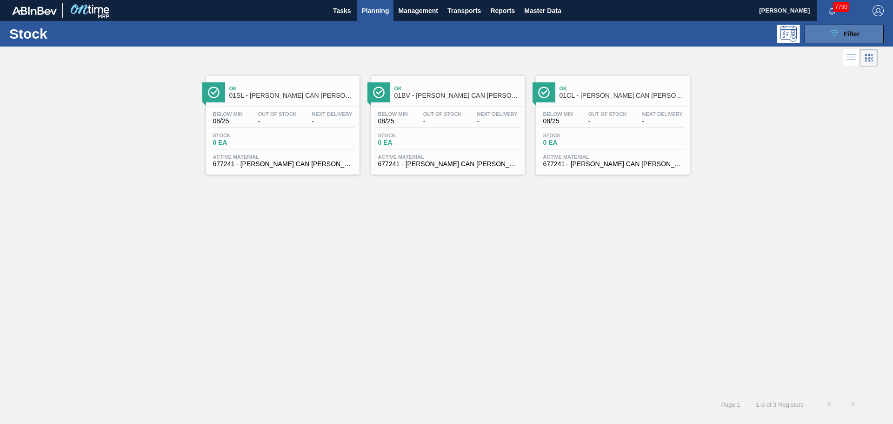
click at [849, 34] on span "Filter" at bounding box center [852, 33] width 16 height 7
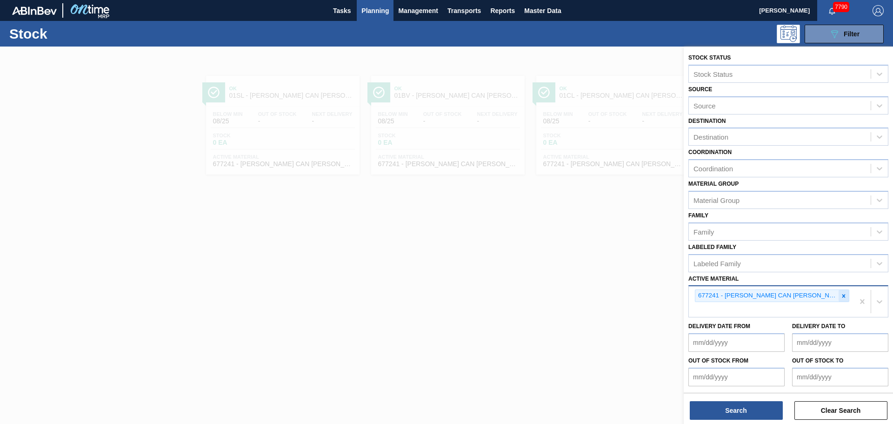
click at [841, 296] on icon at bounding box center [844, 296] width 7 height 7
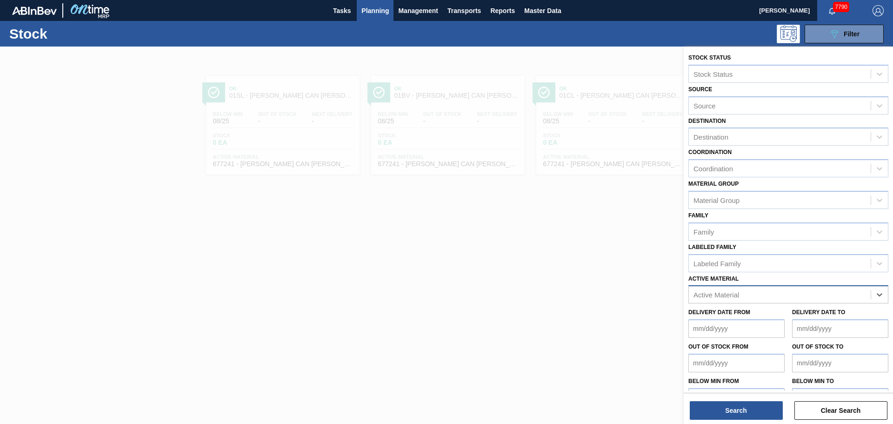
click at [796, 293] on div "Active Material" at bounding box center [780, 294] width 182 height 13
type Material "770304"
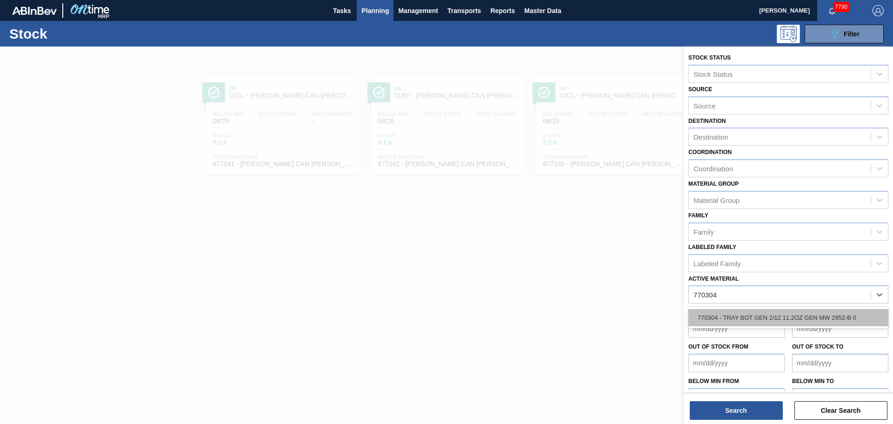
click at [759, 312] on div "770304 - TRAY BOT GEN 2/12 11.2OZ GEN MW 2952-B 0" at bounding box center [788, 317] width 200 height 17
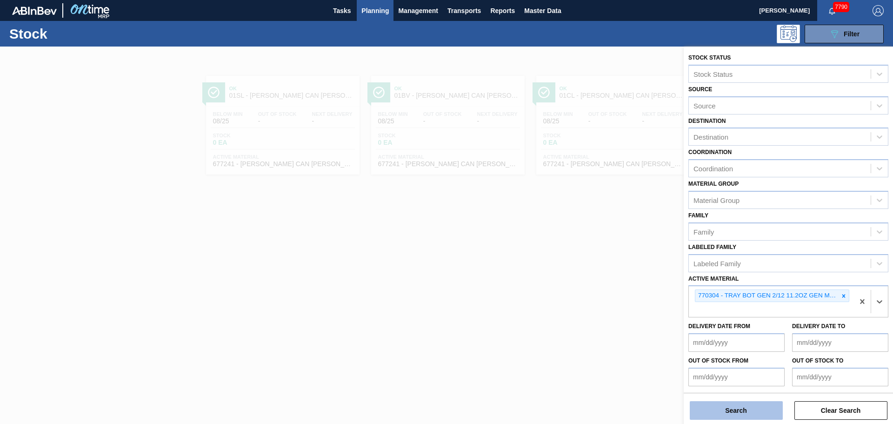
click at [728, 401] on button "Search" at bounding box center [736, 410] width 93 height 19
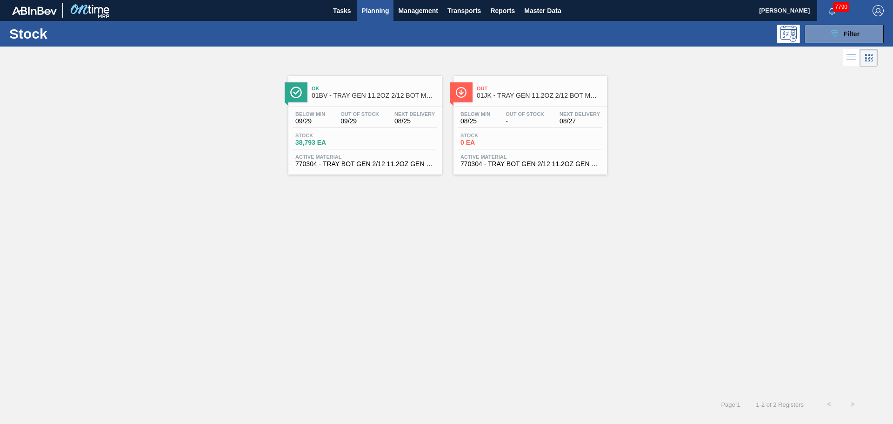
drag, startPoint x: 548, startPoint y: 75, endPoint x: 548, endPoint y: 81, distance: 6.5
click at [548, 75] on link "Out 01JK - TRAY GEN 11.2OZ 2/12 BOT MW 2952-B Below Min 08/25 Out Of Stock - Ne…" at bounding box center [529, 122] width 165 height 106
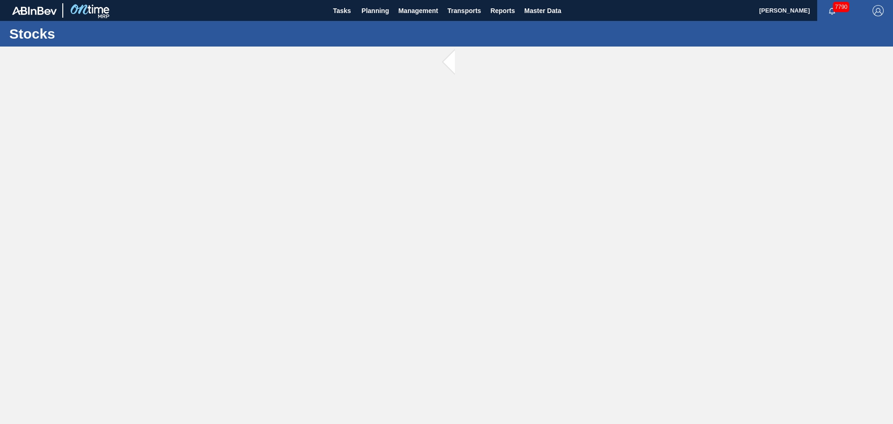
click at [540, 102] on main "Tasks Planning Management Transports Reports Master Data Camden Bauer 7790 Mark…" at bounding box center [446, 212] width 893 height 424
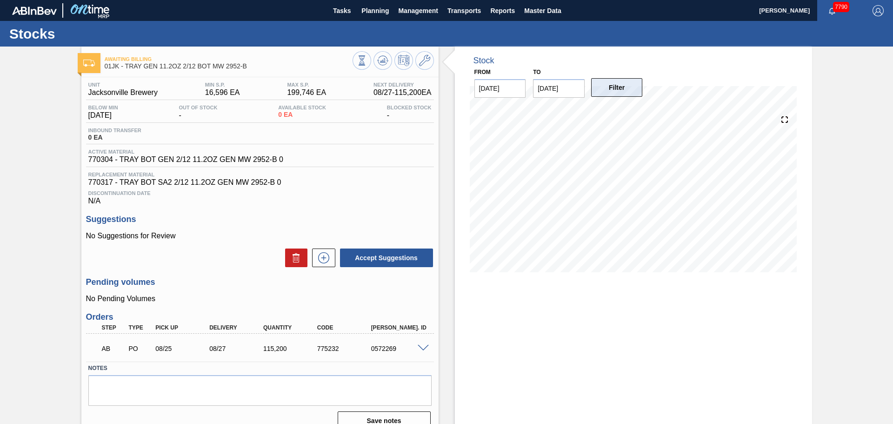
click at [607, 92] on button "Filter" at bounding box center [617, 87] width 52 height 19
click at [783, 123] on icon at bounding box center [784, 119] width 13 height 13
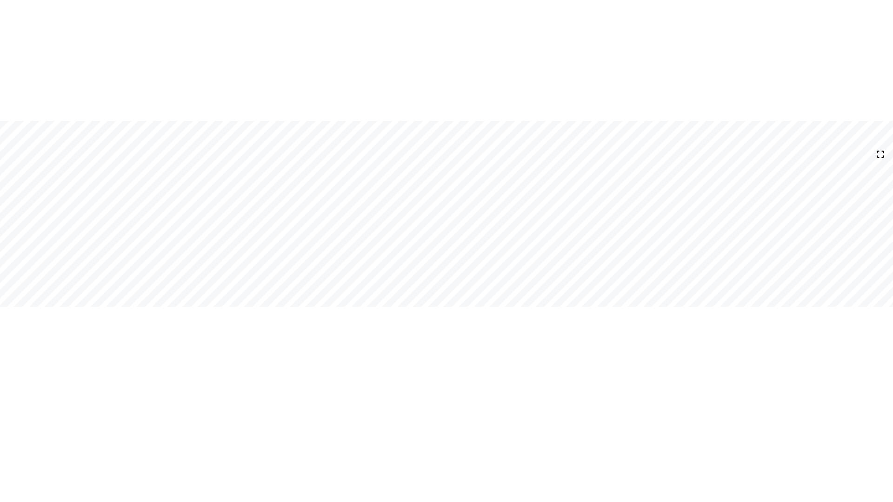
click at [881, 155] on icon at bounding box center [880, 154] width 13 height 13
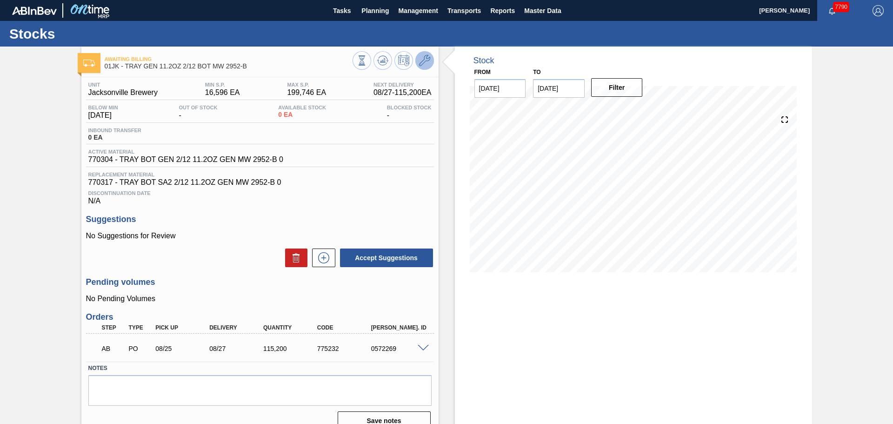
click at [420, 59] on icon at bounding box center [424, 60] width 11 height 11
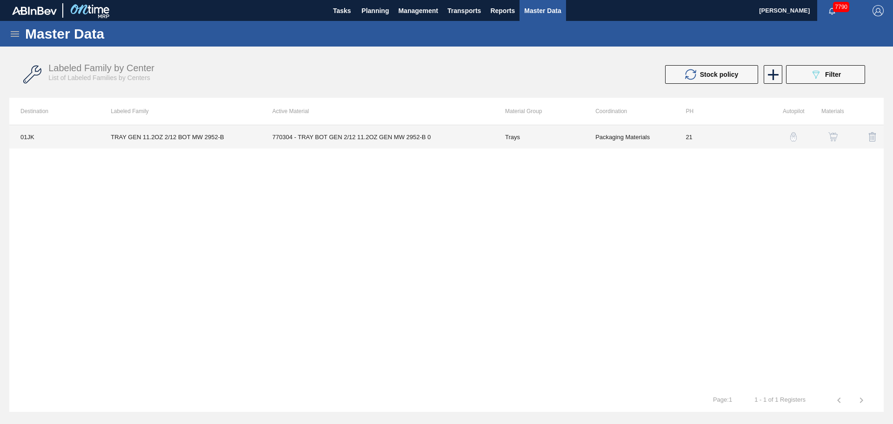
click at [654, 135] on td "Packaging Materials" at bounding box center [629, 136] width 90 height 23
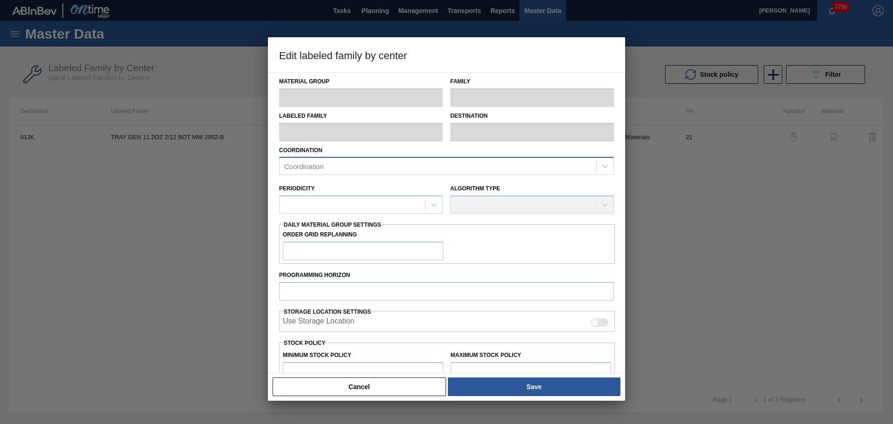
type input "Trays"
type input "TRAY GEN 11.2OZ 2/12 BOT MW 2952-B"
type input "01JK - Jacksonville Brewery"
type input "0"
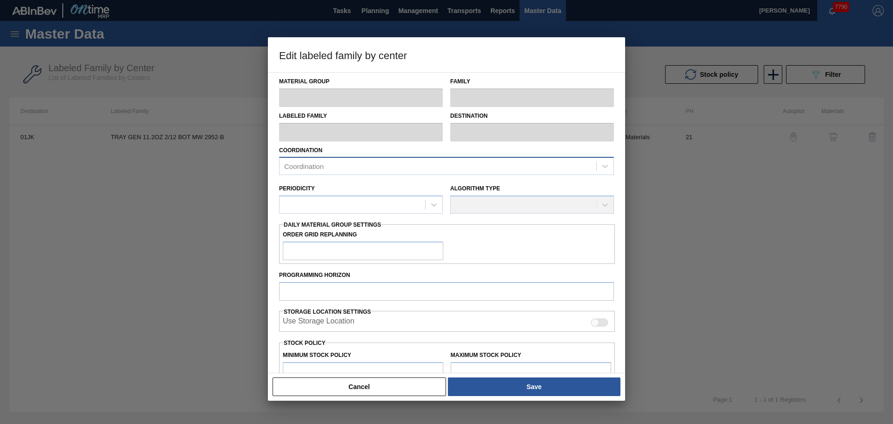
type input "21"
type input "16,596"
type input "199,746"
type input "0"
type input "16,596"
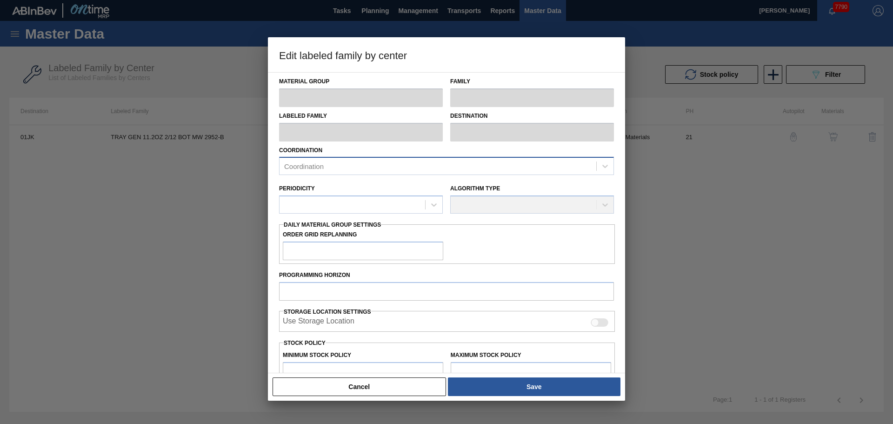
checkbox input "true"
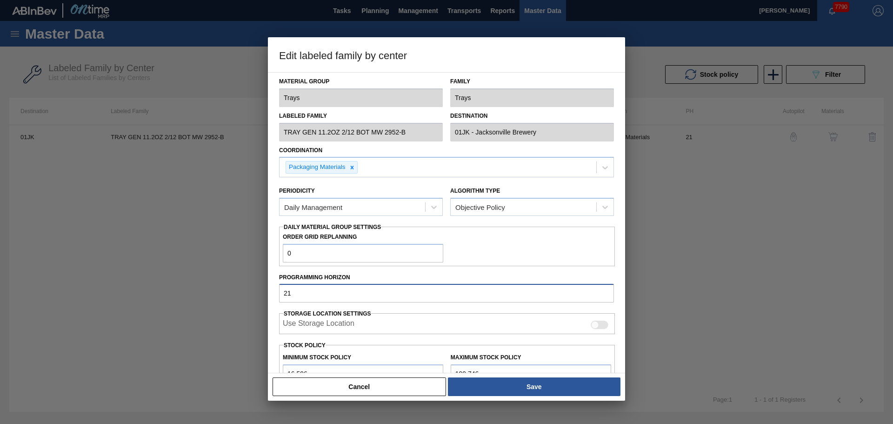
drag, startPoint x: 316, startPoint y: 297, endPoint x: 233, endPoint y: 298, distance: 83.7
click at [233, 298] on div "Edit labeled family by center Material Group Trays Family Trays Labeled Family …" at bounding box center [446, 212] width 893 height 424
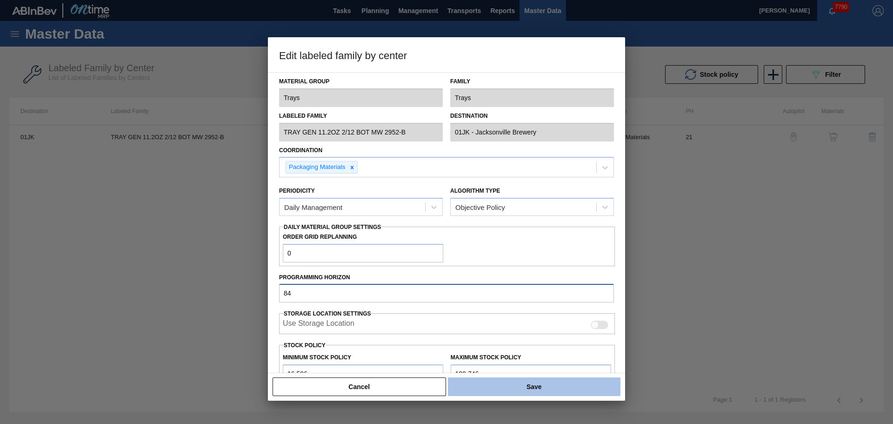
type input "84"
click at [523, 384] on button "Save" at bounding box center [534, 386] width 173 height 19
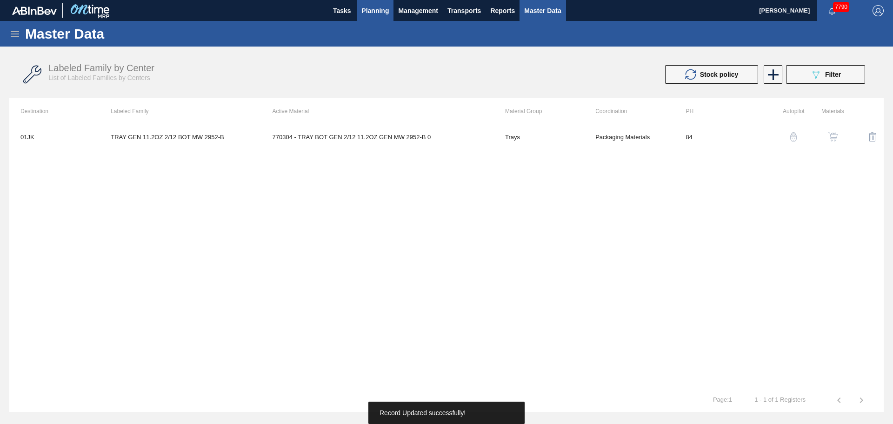
click at [377, 11] on span "Planning" at bounding box center [374, 10] width 27 height 11
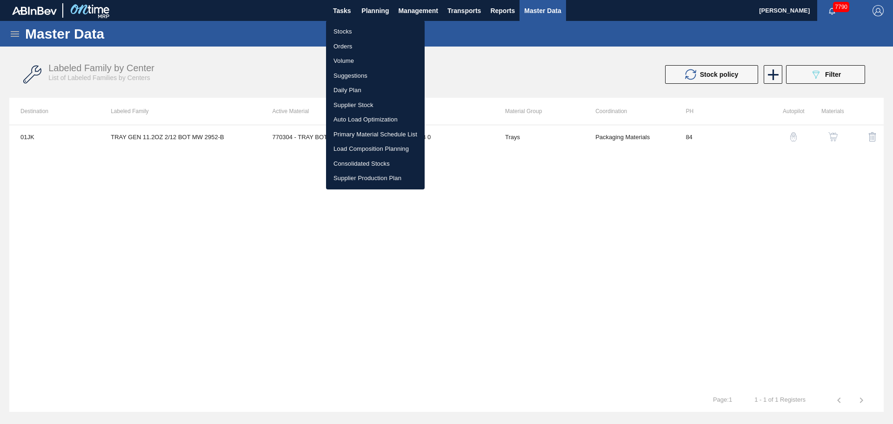
click at [343, 30] on li "Stocks" at bounding box center [375, 31] width 99 height 15
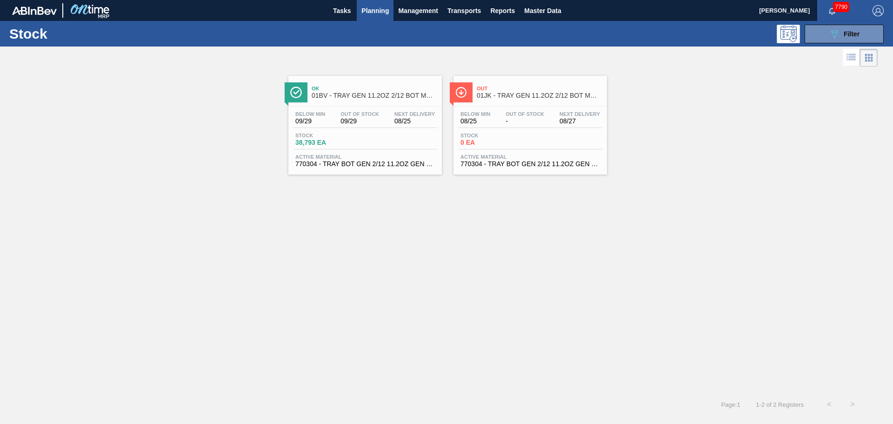
click at [506, 86] on span "Out" at bounding box center [540, 89] width 126 height 6
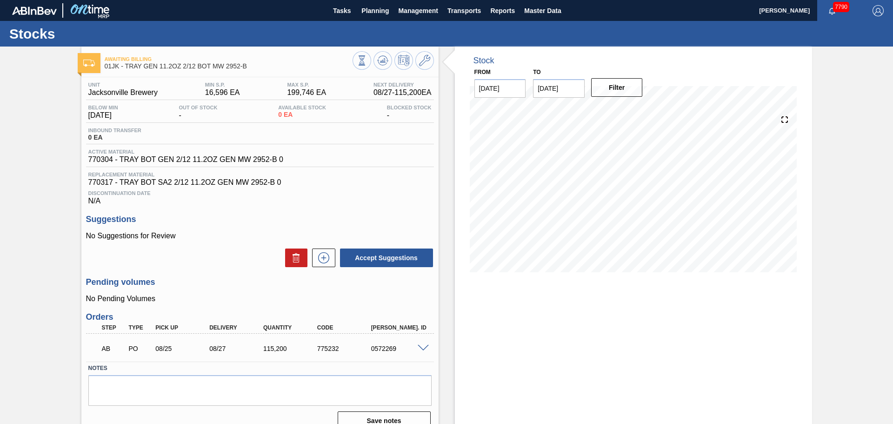
click at [570, 85] on input "09/26/2025" at bounding box center [559, 88] width 52 height 19
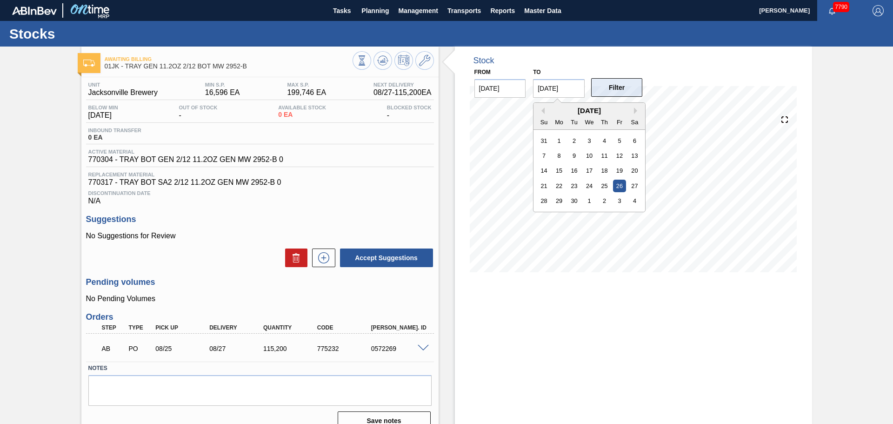
click at [624, 87] on button "Filter" at bounding box center [617, 87] width 52 height 19
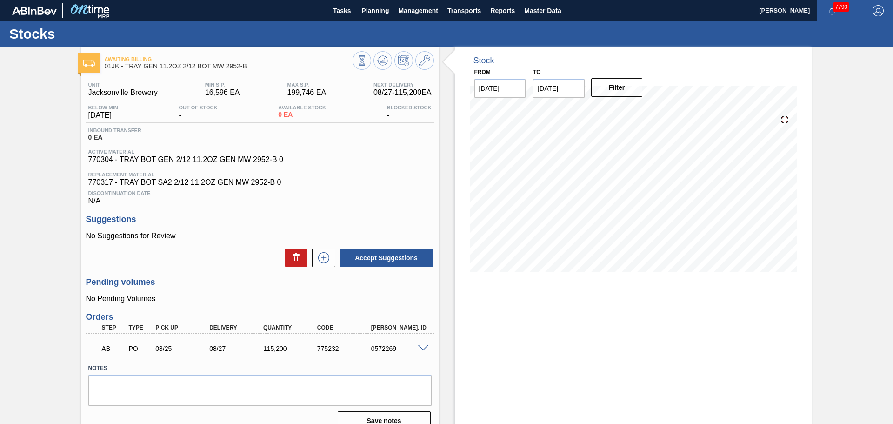
click at [570, 90] on input "09/26/2025" at bounding box center [559, 88] width 52 height 19
click at [384, 62] on icon at bounding box center [384, 61] width 1 height 4
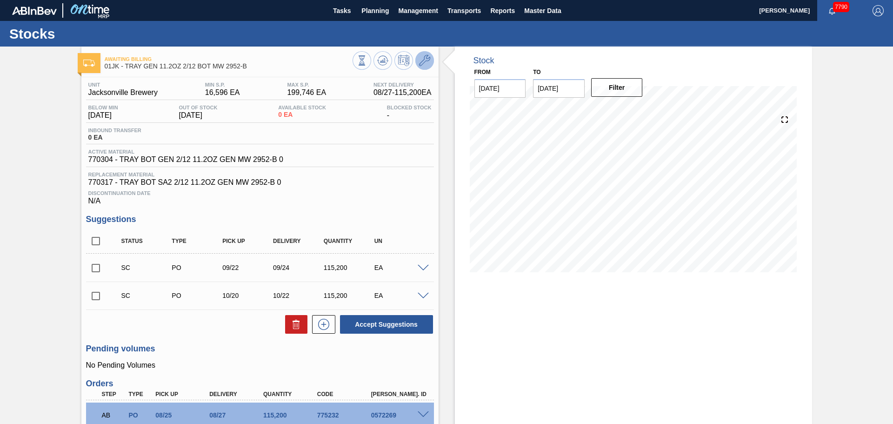
click at [426, 60] on icon at bounding box center [424, 60] width 11 height 11
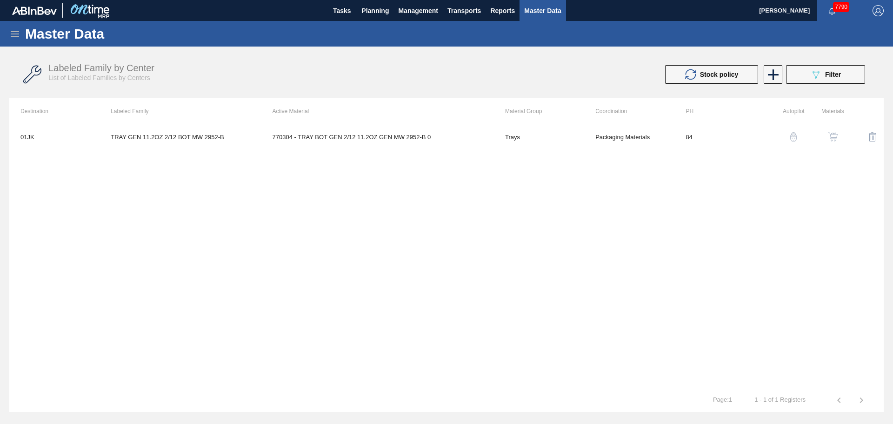
click at [614, 135] on td "Packaging Materials" at bounding box center [629, 136] width 90 height 23
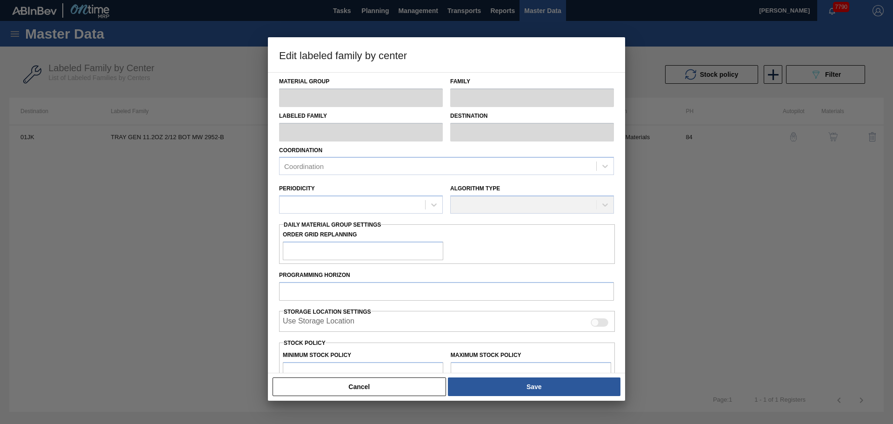
type input "Trays"
type input "TRAY GEN 11.2OZ 2/12 BOT MW 2952-B"
type input "01JK - Jacksonville Brewery"
type input "0"
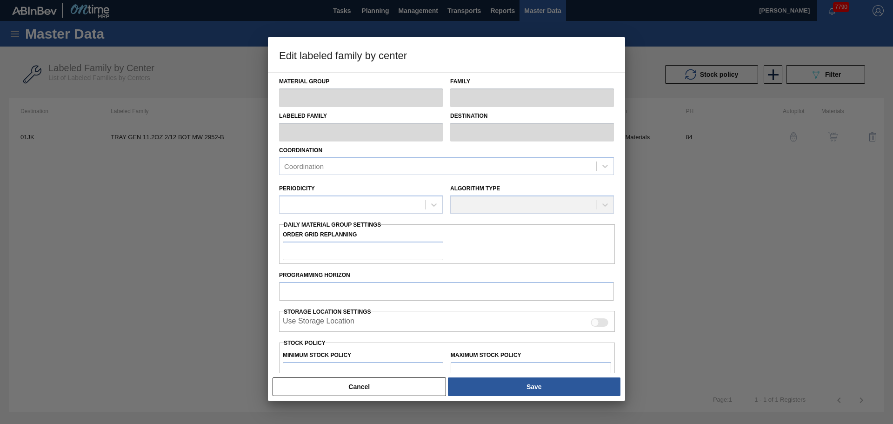
type input "84"
type input "16,596"
type input "199,746"
type input "0"
type input "16,596"
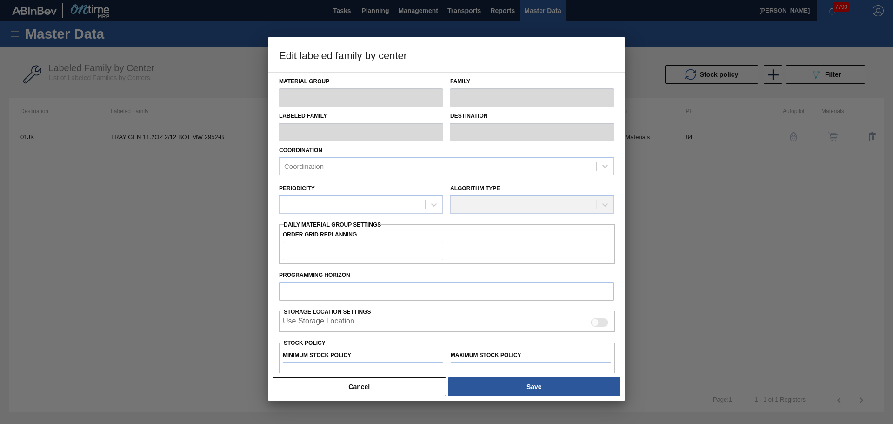
checkbox input "true"
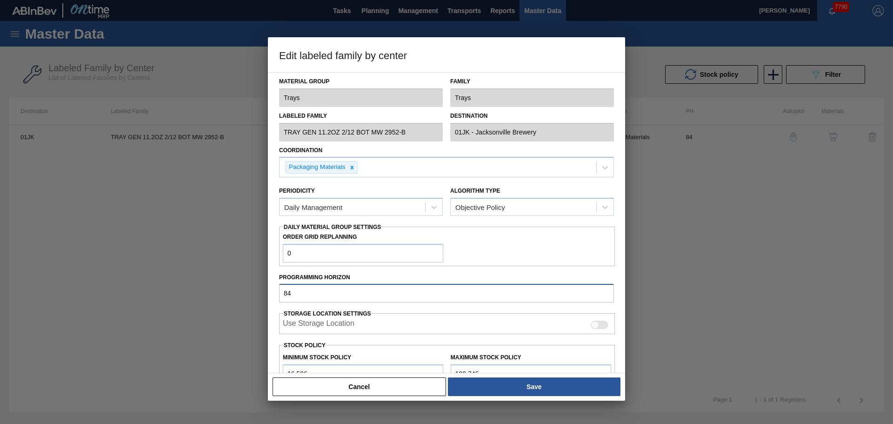
click at [233, 297] on div "Edit labeled family by center Material Group Trays Family Trays Labeled Family …" at bounding box center [446, 212] width 893 height 424
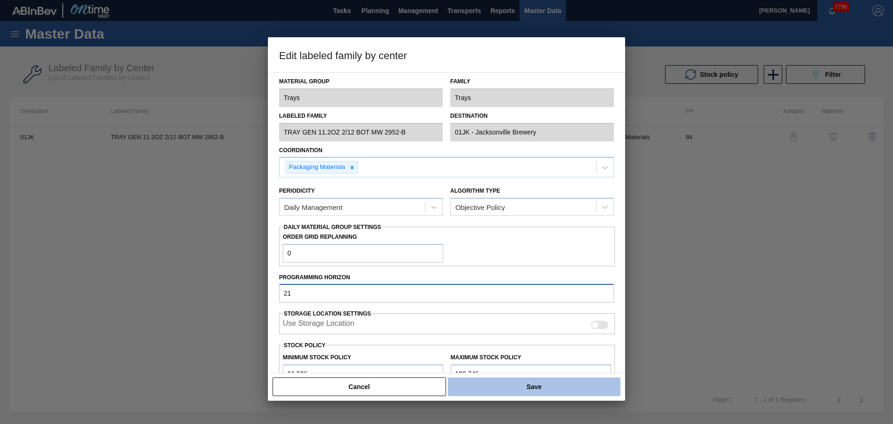
type input "21"
click at [580, 384] on button "Save" at bounding box center [534, 386] width 173 height 19
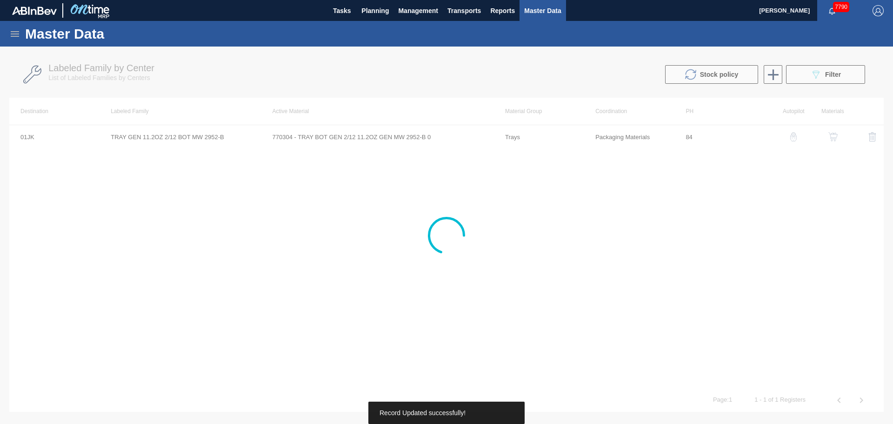
click at [651, 256] on div at bounding box center [446, 235] width 893 height 377
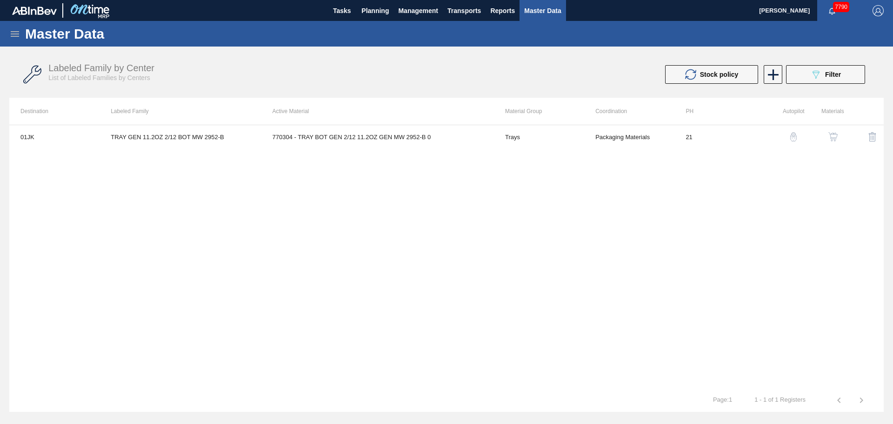
click at [369, 289] on div "01JK TRAY GEN 11.2OZ 2/12 BOT MW 2952-B 770304 - TRAY BOT GEN 2/12 11.2OZ GEN M…" at bounding box center [446, 257] width 875 height 264
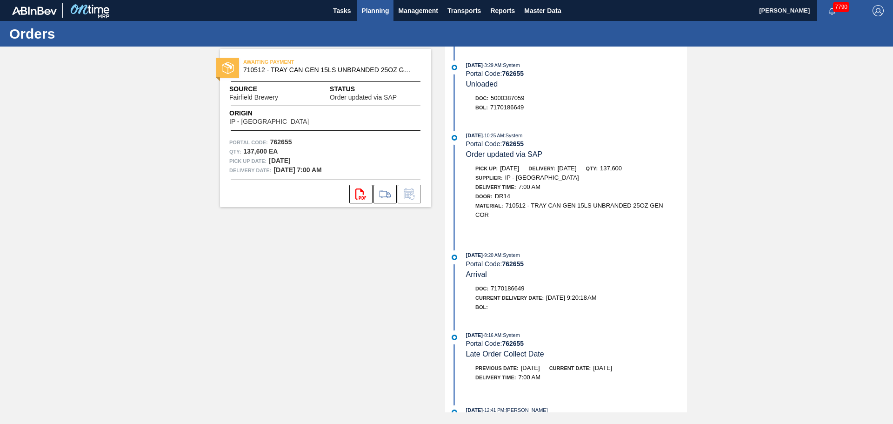
click at [370, 7] on span "Planning" at bounding box center [374, 10] width 27 height 11
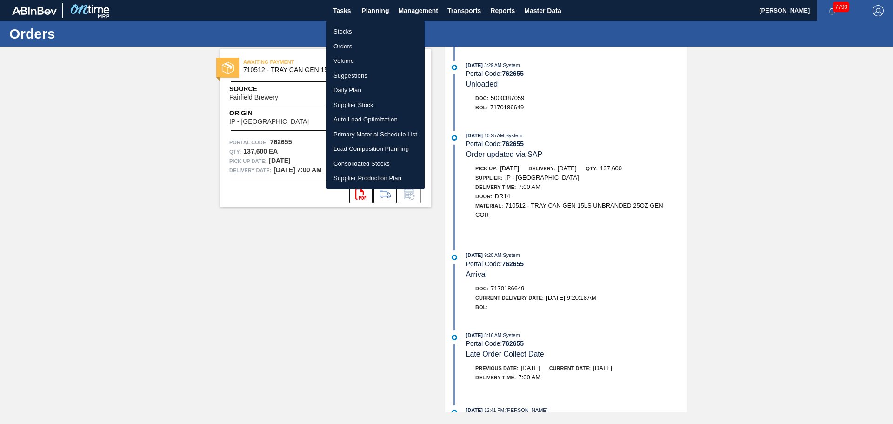
click at [350, 43] on li "Orders" at bounding box center [375, 46] width 99 height 15
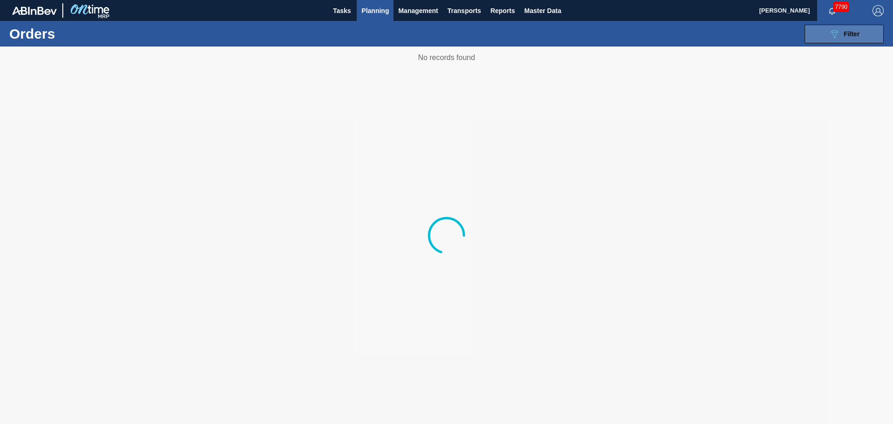
click at [844, 36] on span "Filter" at bounding box center [852, 33] width 16 height 7
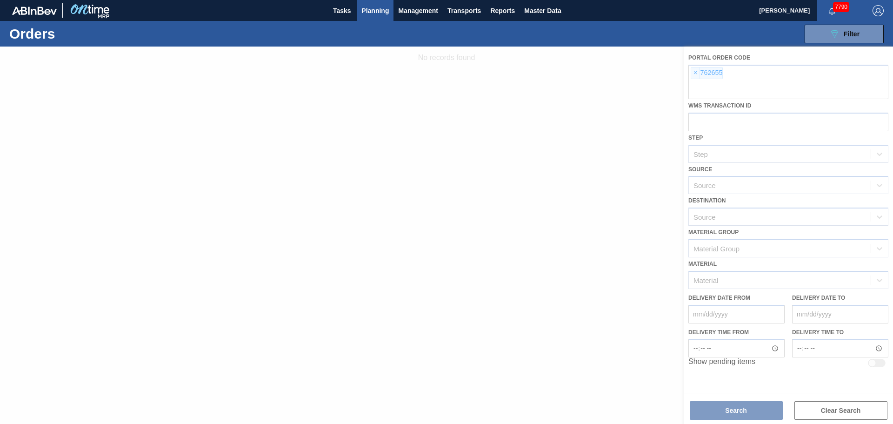
click at [694, 73] on div at bounding box center [446, 235] width 893 height 377
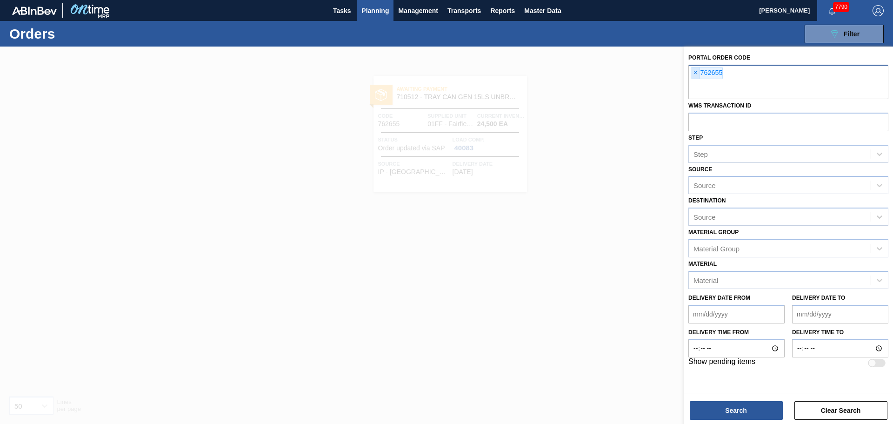
click at [695, 71] on span "×" at bounding box center [695, 72] width 9 height 11
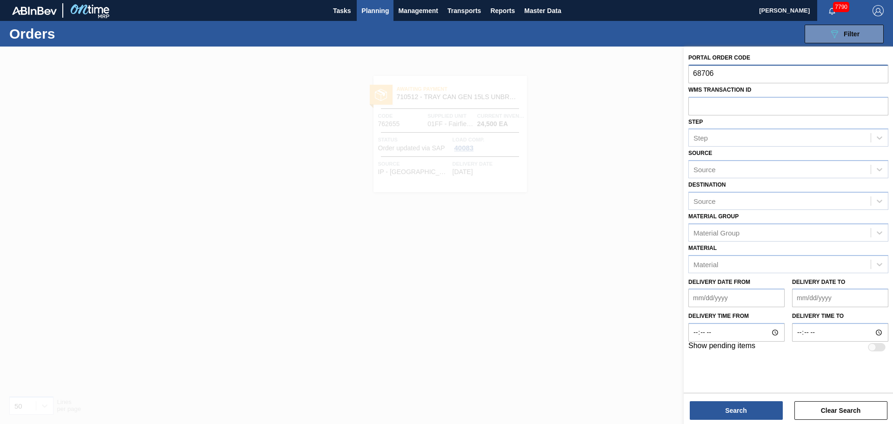
type input "687062"
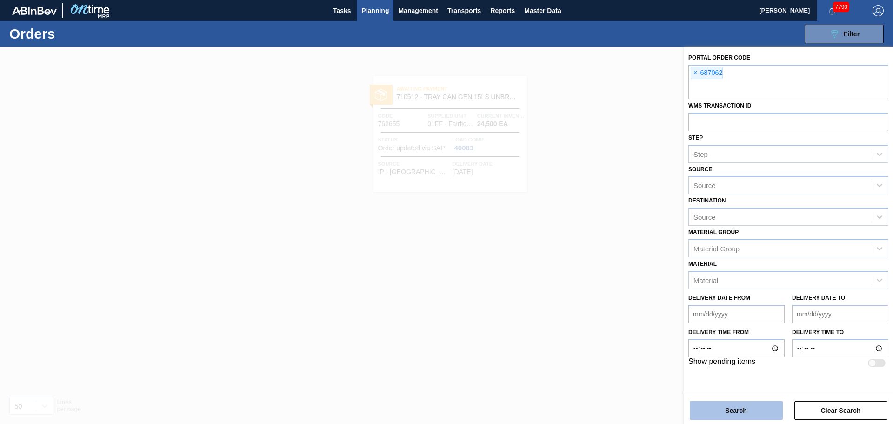
click at [740, 411] on button "Search" at bounding box center [736, 410] width 93 height 19
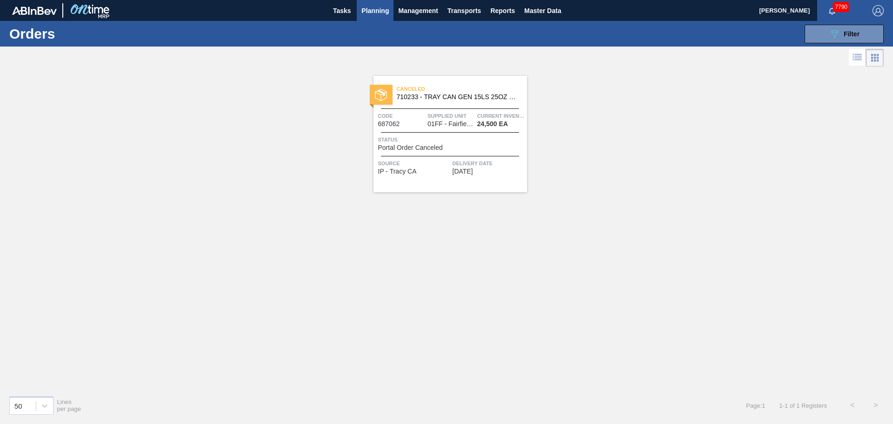
click at [416, 96] on span "710233 - TRAY CAN GEN 15LS 25OZ GEN KRFT 1590-J 0" at bounding box center [458, 97] width 123 height 7
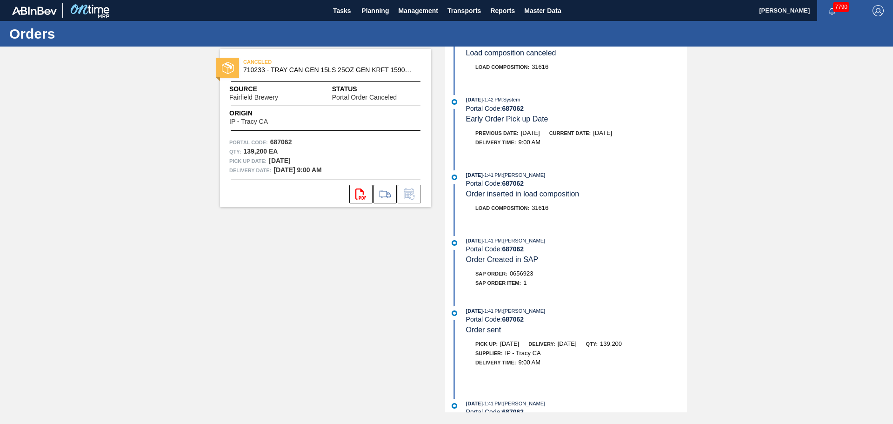
scroll to position [88, 0]
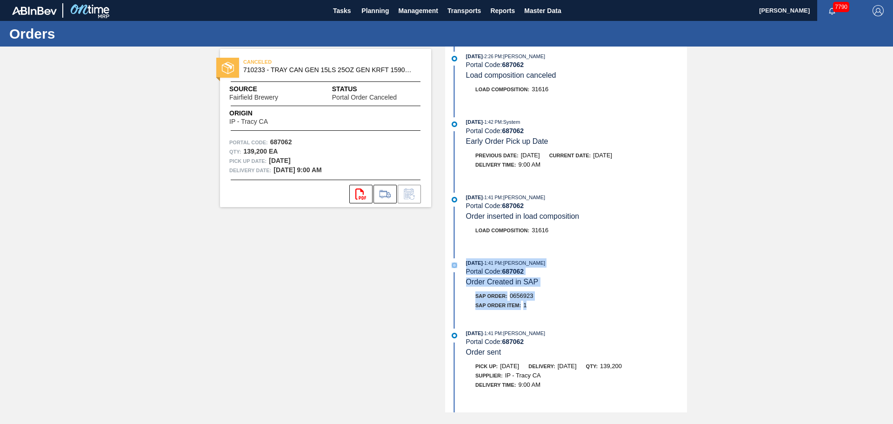
drag, startPoint x: 535, startPoint y: 305, endPoint x: 463, endPoint y: 261, distance: 85.2
click at [463, 261] on div "01/07/2025 - 1:41 PM : Jacob Kelly Portal Code: 687062 Order Created in SAP SAP…" at bounding box center [568, 286] width 240 height 56
click at [557, 235] on div "Load Composition : 31616" at bounding box center [568, 233] width 240 height 14
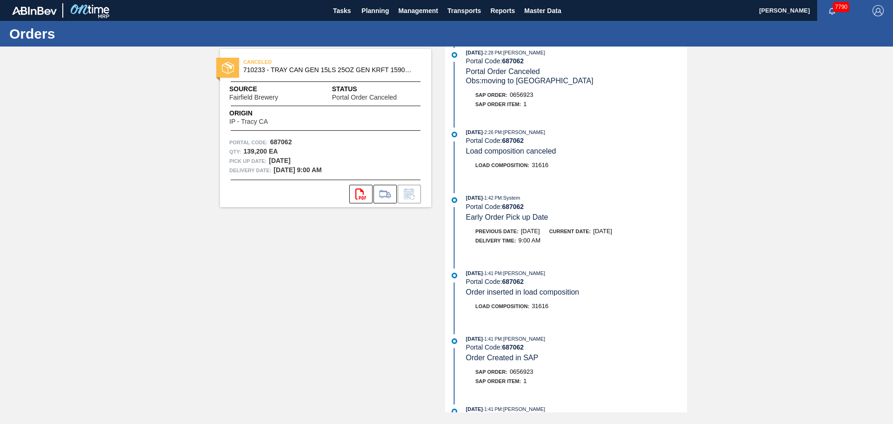
scroll to position [0, 0]
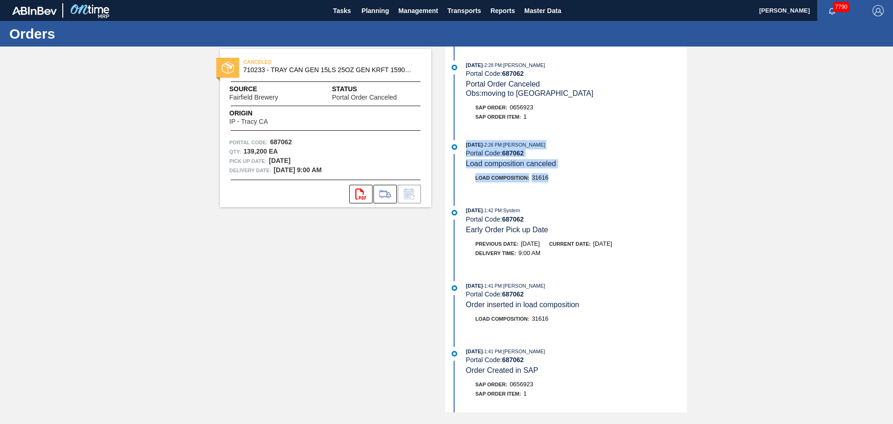
drag, startPoint x: 533, startPoint y: 171, endPoint x: 465, endPoint y: 145, distance: 72.7
click at [465, 145] on div "01/07/2025 - 2:26 PM : Jacob Kelly Portal Code: 687062 Load composition cancele…" at bounding box center [568, 166] width 240 height 52
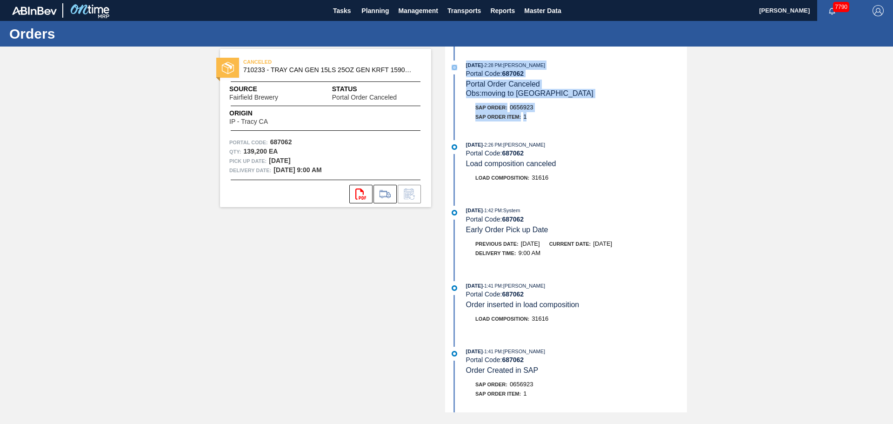
drag, startPoint x: 531, startPoint y: 120, endPoint x: 462, endPoint y: 60, distance: 92.0
click at [462, 60] on div "01/07/2025 - 2:28 PM : Jacob Kelly Portal Code: 687062 Portal Order Canceled Ob…" at bounding box center [568, 230] width 240 height 366
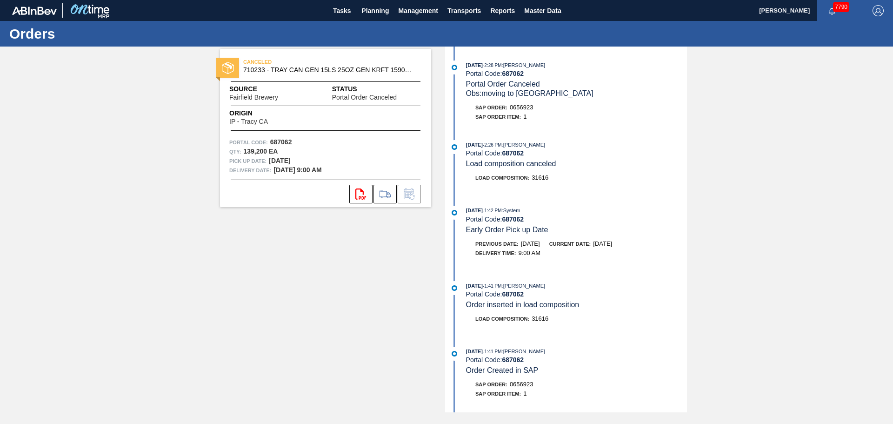
click at [586, 150] on div "Portal Code: 687062" at bounding box center [576, 152] width 221 height 7
click at [699, 263] on div "CANCELED 710233 - TRAY CAN GEN 15LS 25OZ GEN KRFT 1590-J 0 Source Fairfield Bre…" at bounding box center [446, 230] width 893 height 366
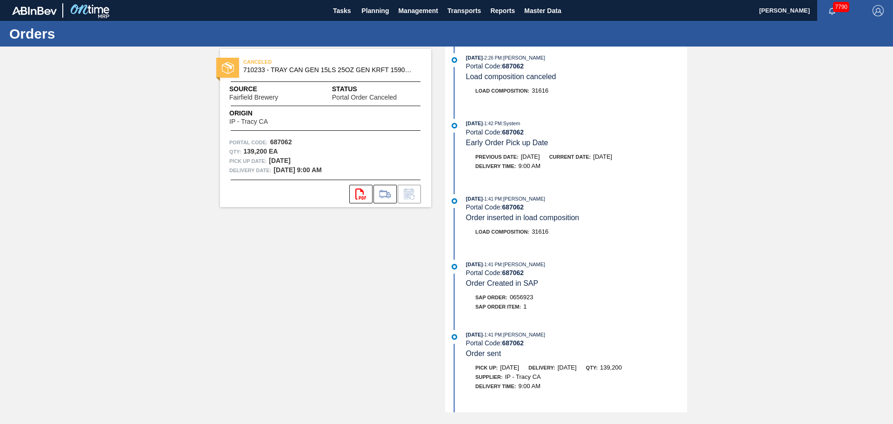
scroll to position [135, 0]
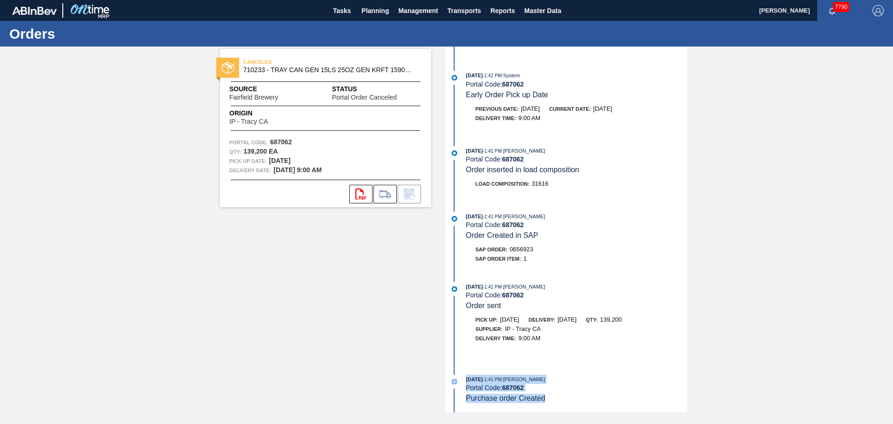
drag, startPoint x: 552, startPoint y: 401, endPoint x: 442, endPoint y: 357, distance: 118.0
click at [442, 357] on div "CANCELED 710233 - TRAY CAN GEN 15LS 25OZ GEN KRFT 1590-J 0 Source Fairfield Bre…" at bounding box center [446, 230] width 893 height 366
click at [561, 386] on div "Portal Code: 687062" at bounding box center [576, 387] width 221 height 7
drag, startPoint x: 550, startPoint y: 402, endPoint x: 466, endPoint y: 370, distance: 90.1
click at [466, 370] on div "01/07/2025 - 2:28 PM : Jacob Kelly Portal Code: 687062 Portal Order Canceled Ob…" at bounding box center [568, 230] width 240 height 366
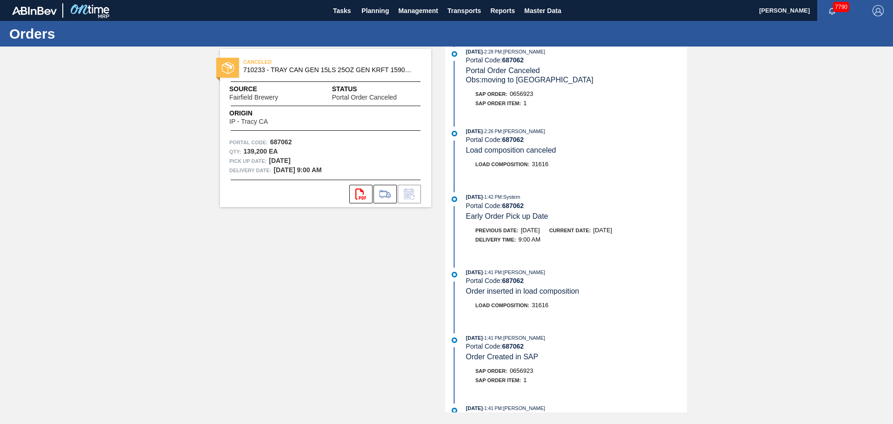
scroll to position [0, 0]
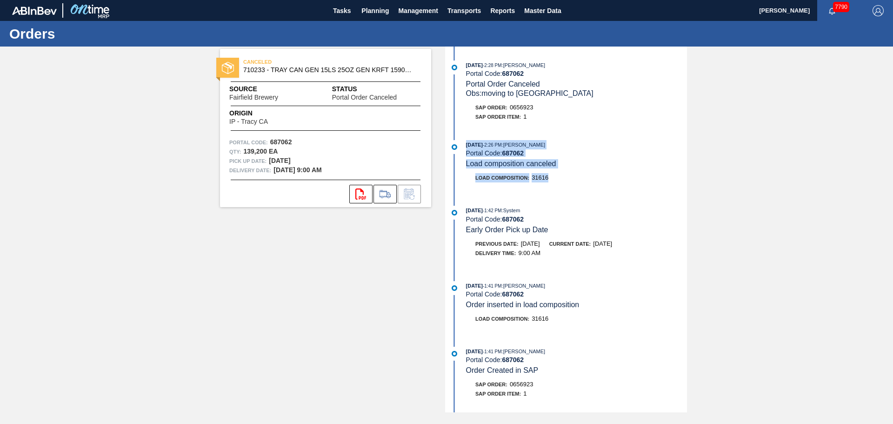
drag, startPoint x: 555, startPoint y: 181, endPoint x: 466, endPoint y: 147, distance: 95.9
click at [466, 147] on div "01/07/2025 - 2:26 PM : Jacob Kelly Portal Code: 687062 Load composition cancele…" at bounding box center [568, 166] width 240 height 52
click at [588, 209] on div "01/07/2025 - 1:42 PM : System" at bounding box center [576, 210] width 221 height 9
drag, startPoint x: 555, startPoint y: 179, endPoint x: 488, endPoint y: 121, distance: 88.4
click at [467, 141] on div "01/07/2025 - 2:26 PM : Jacob Kelly Portal Code: 687062 Load composition cancele…" at bounding box center [568, 166] width 240 height 52
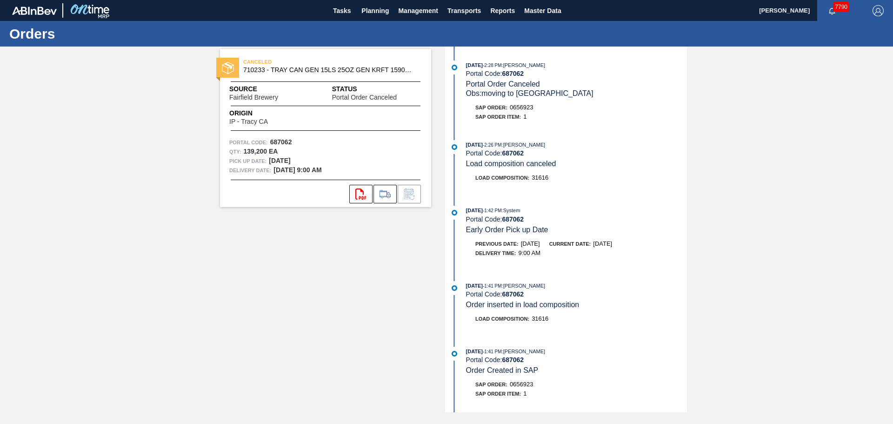
click at [533, 109] on span "0656923" at bounding box center [522, 107] width 24 height 7
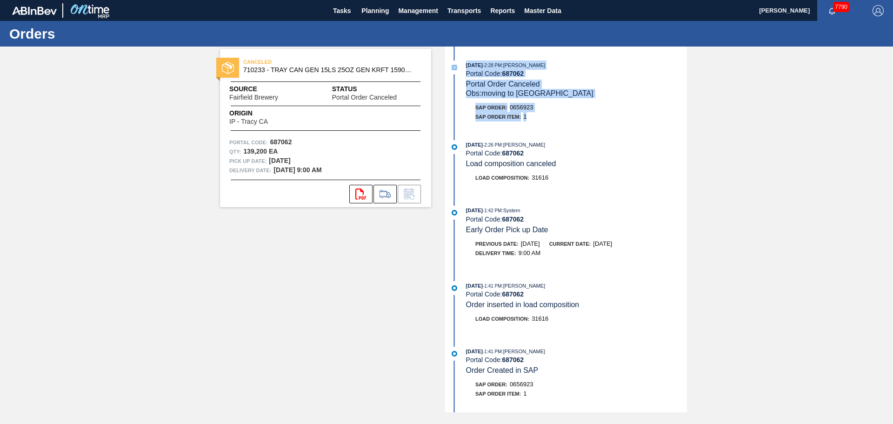
drag, startPoint x: 536, startPoint y: 119, endPoint x: 462, endPoint y: 63, distance: 93.0
click at [462, 63] on div "01/07/2025 - 2:28 PM : Jacob Kelly Portal Code: 687062 Portal Order Canceled Ob…" at bounding box center [568, 93] width 240 height 66
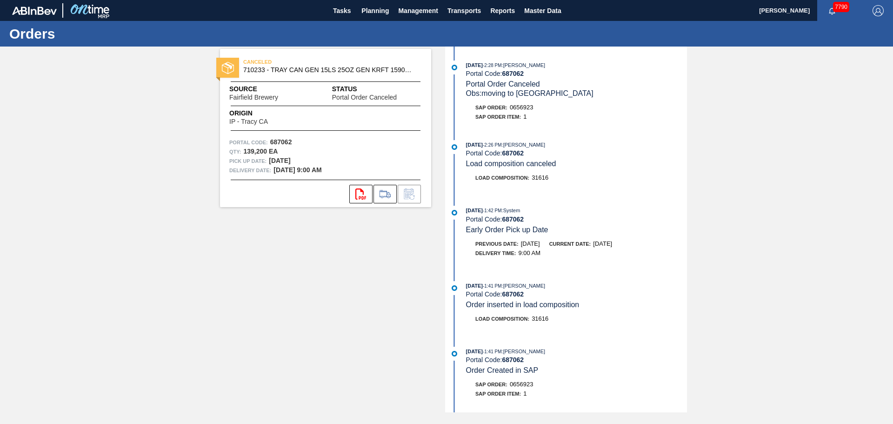
click at [547, 179] on span "31616" at bounding box center [540, 177] width 17 height 7
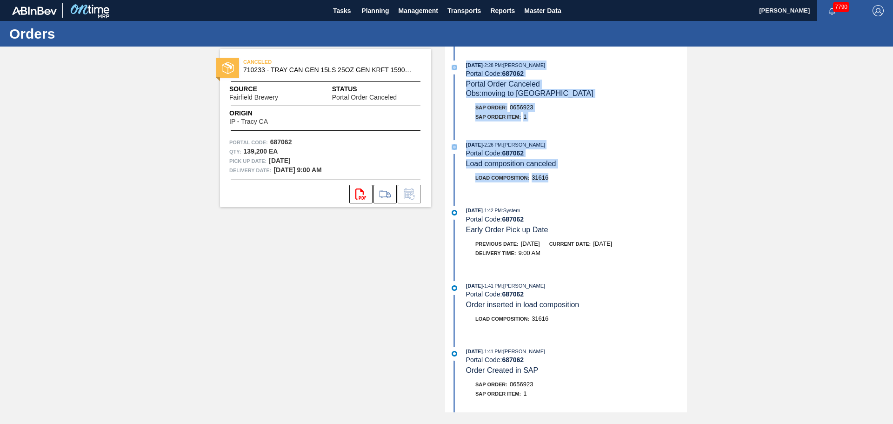
drag, startPoint x: 557, startPoint y: 177, endPoint x: 461, endPoint y: 72, distance: 142.3
click at [461, 72] on div "01/07/2025 - 2:28 PM : Jacob Kelly Portal Code: 687062 Portal Order Canceled Ob…" at bounding box center [568, 230] width 240 height 366
click at [380, 14] on span "Planning" at bounding box center [374, 10] width 27 height 11
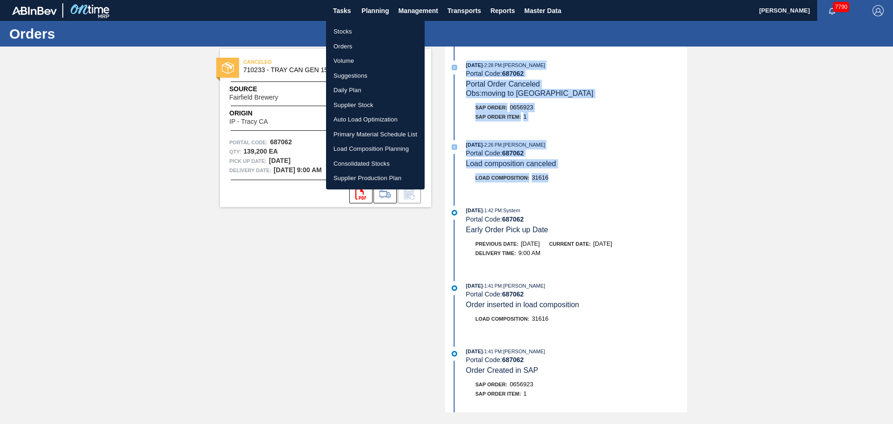
click at [353, 29] on li "Stocks" at bounding box center [375, 31] width 99 height 15
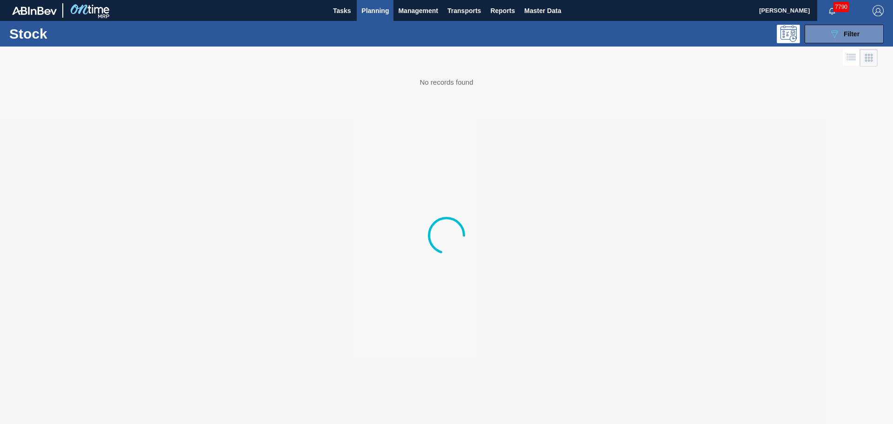
click at [376, 10] on span "Planning" at bounding box center [374, 10] width 27 height 11
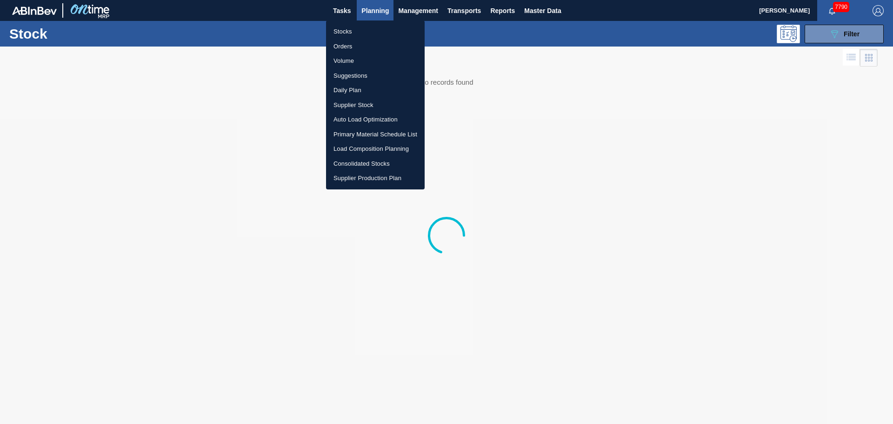
click at [340, 49] on li "Orders" at bounding box center [375, 46] width 99 height 15
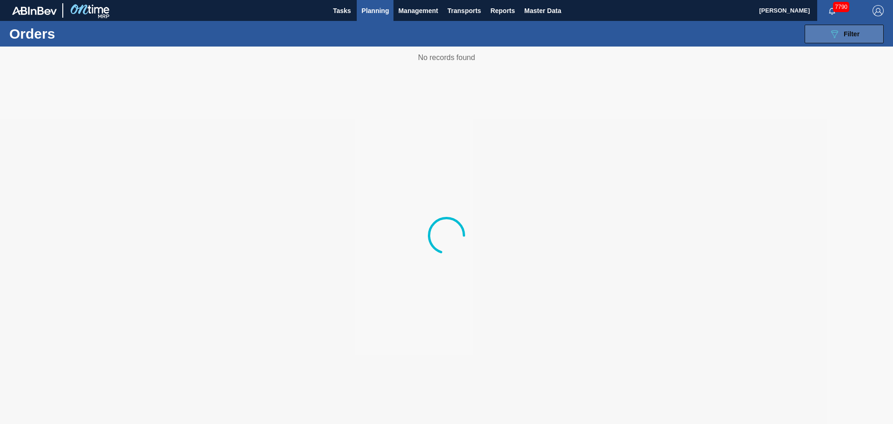
click at [841, 32] on div "089F7B8B-B2A5-4AFE-B5C0-19BA573D28AC Filter" at bounding box center [844, 33] width 31 height 11
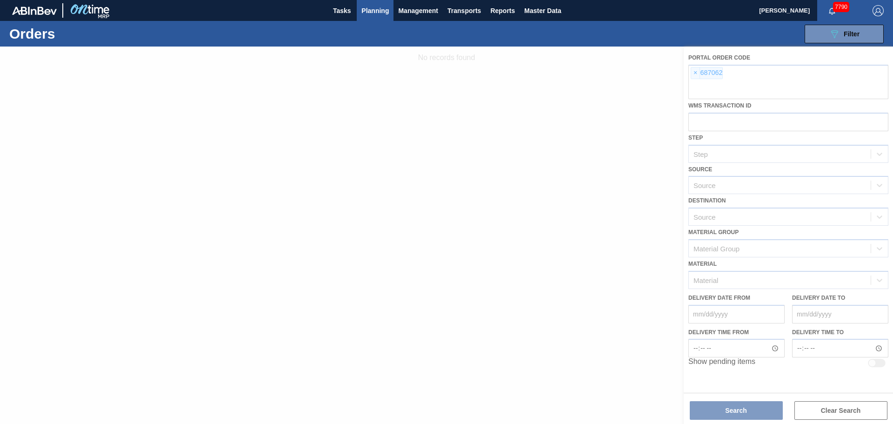
click at [696, 72] on div at bounding box center [446, 235] width 893 height 377
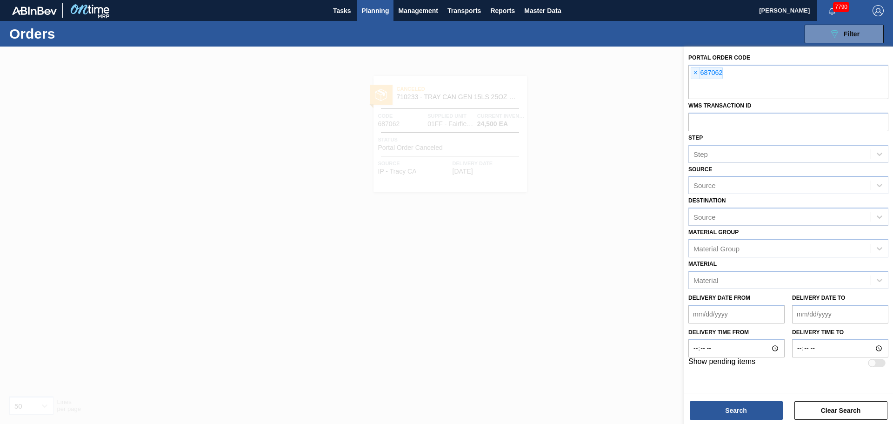
click at [695, 74] on span "×" at bounding box center [695, 72] width 9 height 11
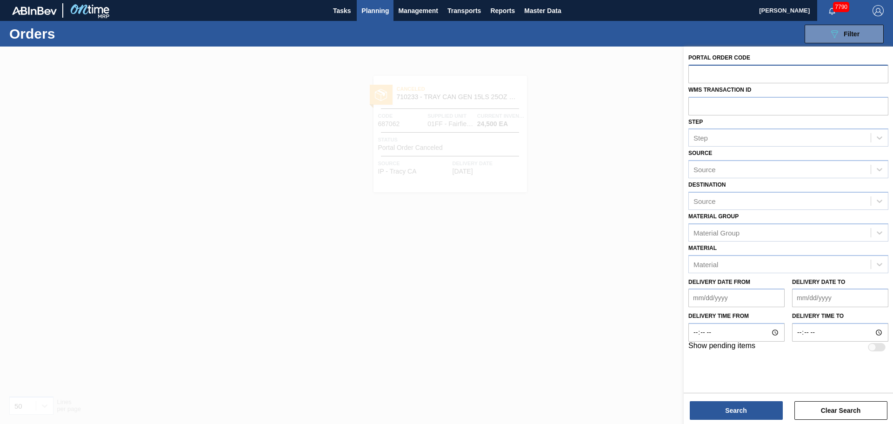
paste input "689767"
type input "689767"
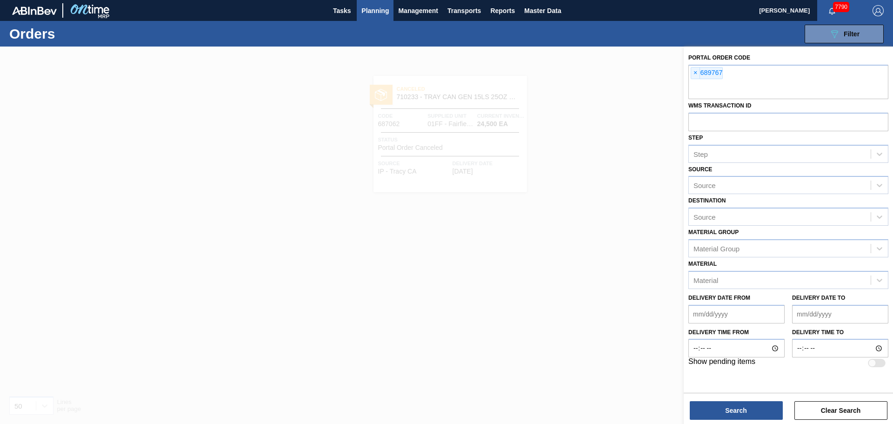
click at [728, 420] on div "Portal Order Code × 689767 WMS Transaction ID Step Step Source Source Destinati…" at bounding box center [788, 236] width 209 height 379
click at [731, 409] on button "Search" at bounding box center [736, 410] width 93 height 19
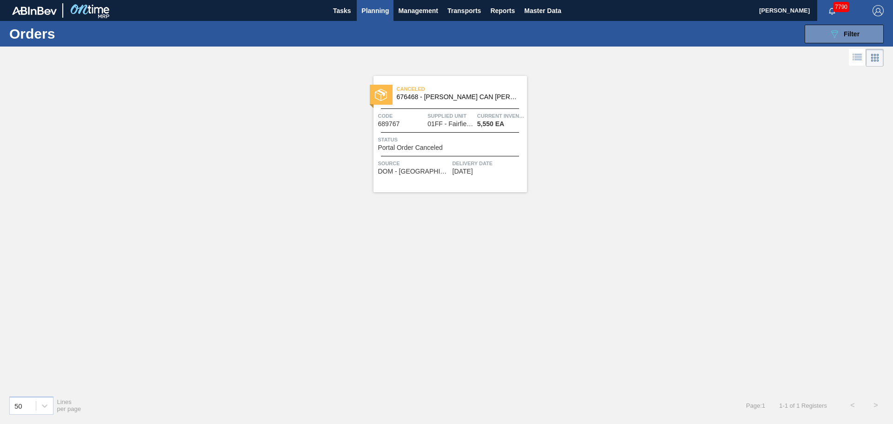
click at [391, 80] on div "Canceled 676468 - CARR CAN BUD 12OZ CAN PK 12/12 CAN 0922 Code 689767 Supplied …" at bounding box center [451, 134] width 154 height 116
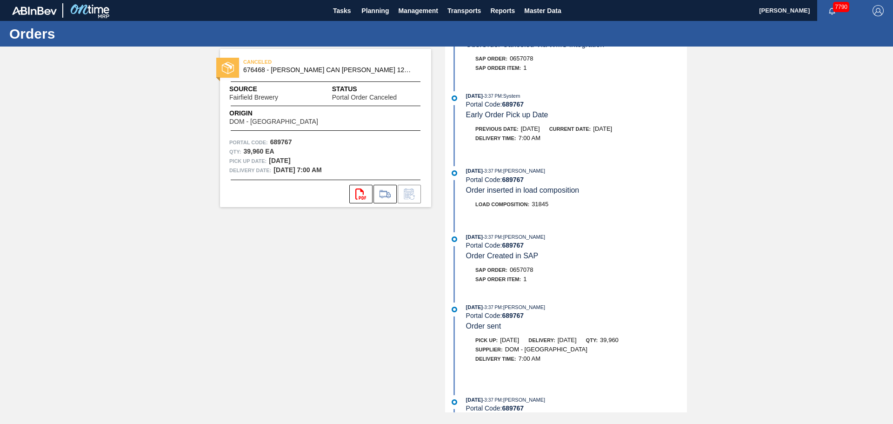
scroll to position [69, 0]
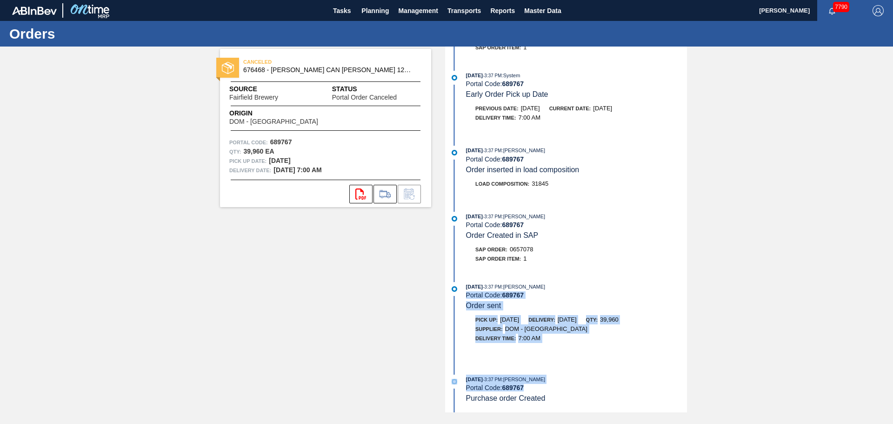
drag, startPoint x: 557, startPoint y: 397, endPoint x: 464, endPoint y: 294, distance: 139.0
click at [464, 294] on div "01/14/2025 - 1:58 PM : System Portal Code: 689767 Portal Order Canceled Obs: Or…" at bounding box center [568, 160] width 240 height 366
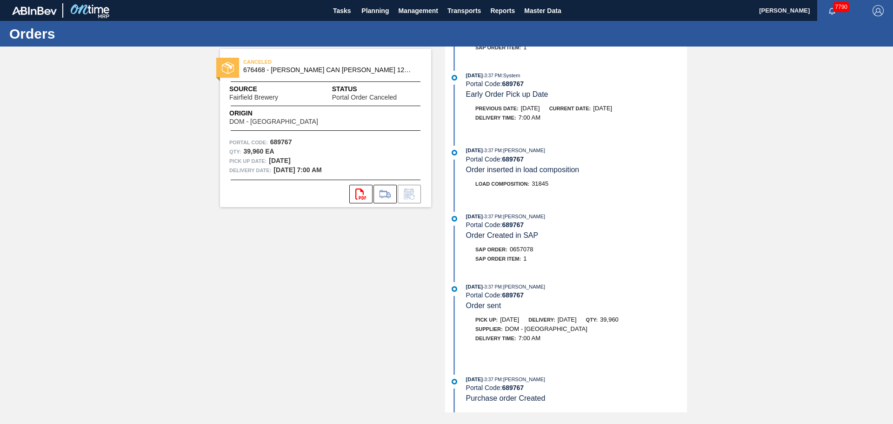
click at [558, 255] on div "SAP Order Item: 1" at bounding box center [576, 258] width 221 height 9
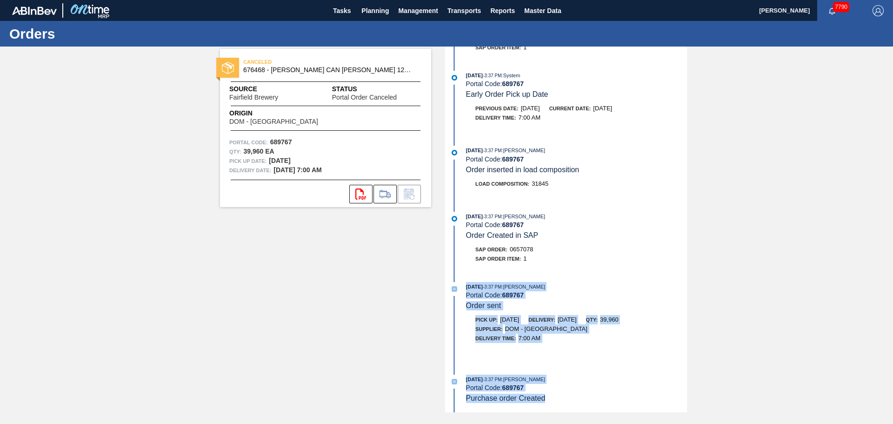
drag, startPoint x: 544, startPoint y: 400, endPoint x: 448, endPoint y: 292, distance: 144.0
click at [448, 292] on div "01/14/2025 - 1:58 PM : System Portal Code: 689767 Portal Order Canceled Obs: Or…" at bounding box center [568, 160] width 240 height 366
click at [568, 340] on div "Delivery Time : 7:00 AM" at bounding box center [576, 338] width 221 height 9
drag, startPoint x: 550, startPoint y: 339, endPoint x: 452, endPoint y: 288, distance: 110.7
click at [452, 288] on div "01/13/2025 - 3:37 PM : Thomas Gutierrez Portal Code: 689767 Order sent Pick up:…" at bounding box center [568, 321] width 240 height 79
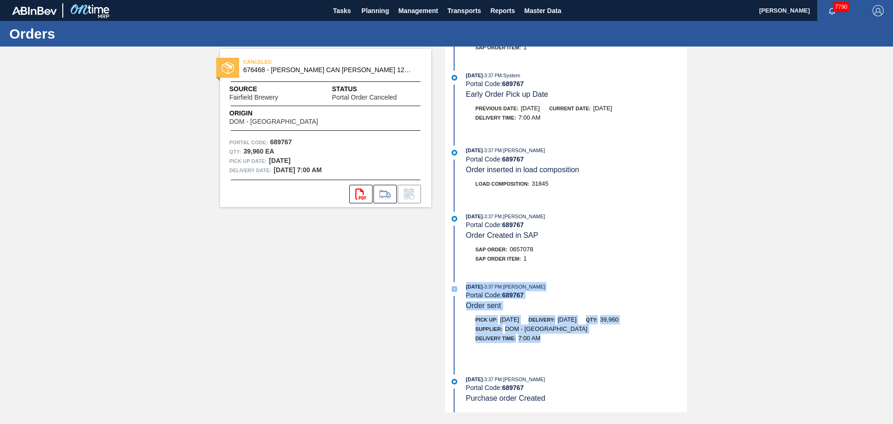
click at [519, 304] on div "01/13/2025 - 3:37 PM : Thomas Gutierrez Portal Code: 689767 Order sent" at bounding box center [576, 296] width 221 height 28
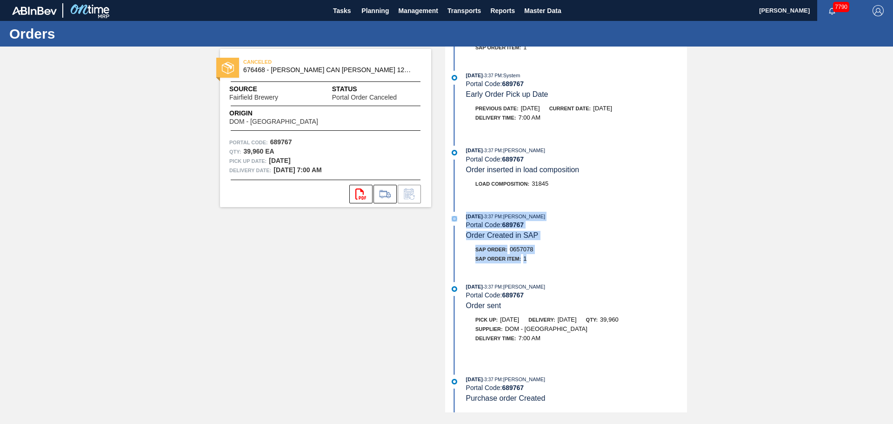
drag, startPoint x: 531, startPoint y: 257, endPoint x: 458, endPoint y: 219, distance: 81.8
click at [458, 219] on div "01/13/2025 - 3:37 PM : Thomas Gutierrez Portal Code: 689767 Order Created in SA…" at bounding box center [568, 240] width 240 height 56
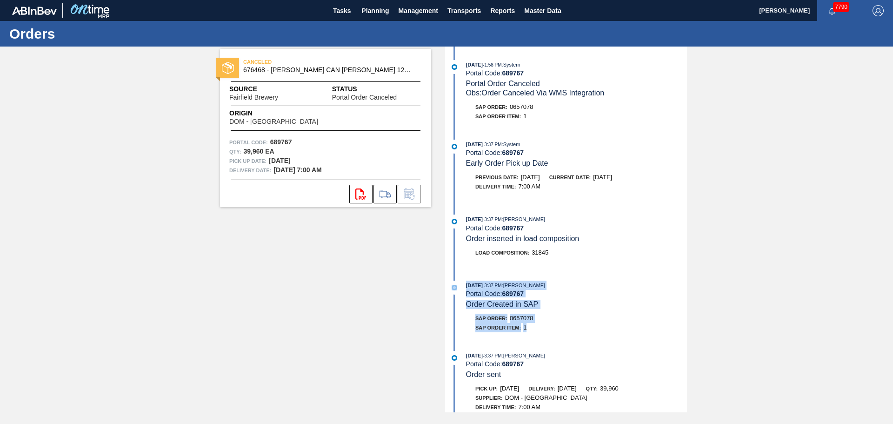
scroll to position [0, 0]
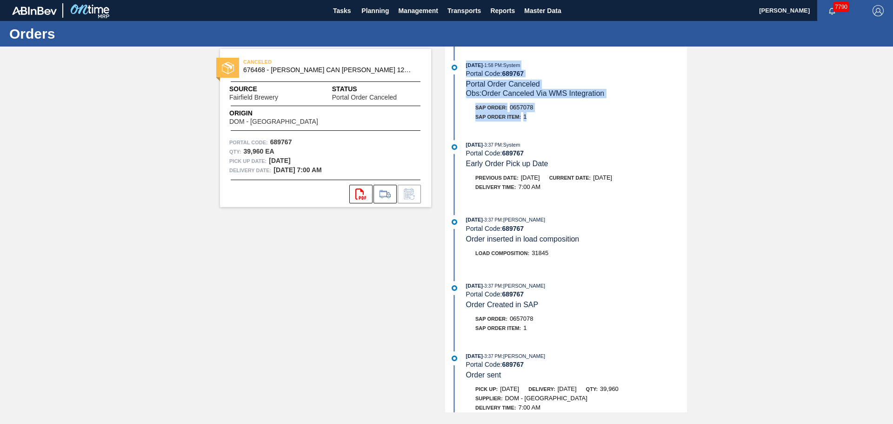
drag, startPoint x: 528, startPoint y: 113, endPoint x: 465, endPoint y: 67, distance: 77.3
click at [465, 67] on div "01/14/2025 - 1:58 PM : System Portal Code: 689767 Portal Order Canceled Obs: Or…" at bounding box center [568, 93] width 240 height 66
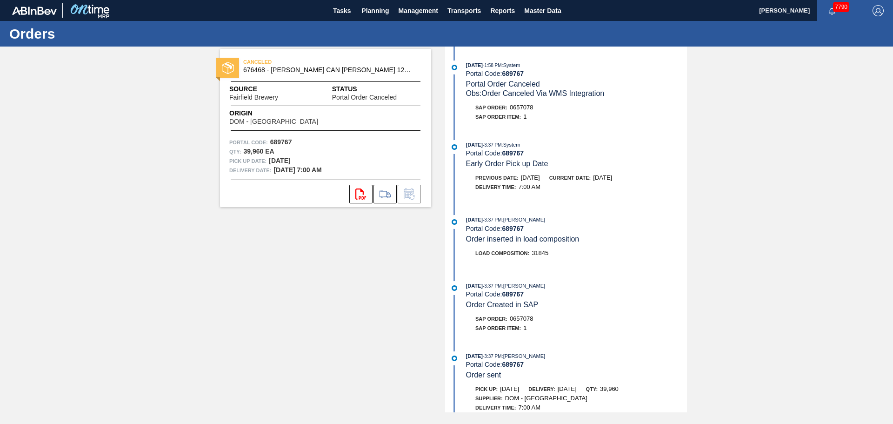
click at [607, 179] on span "01/13/2025" at bounding box center [602, 177] width 19 height 7
drag, startPoint x: 606, startPoint y: 93, endPoint x: 486, endPoint y: 97, distance: 119.6
click at [486, 97] on span "Obs: Order Canceled Via WMS Integration" at bounding box center [535, 93] width 139 height 8
click at [549, 115] on div "SAP Order Item: 1" at bounding box center [576, 116] width 221 height 9
click at [357, 12] on button "Planning" at bounding box center [375, 10] width 37 height 21
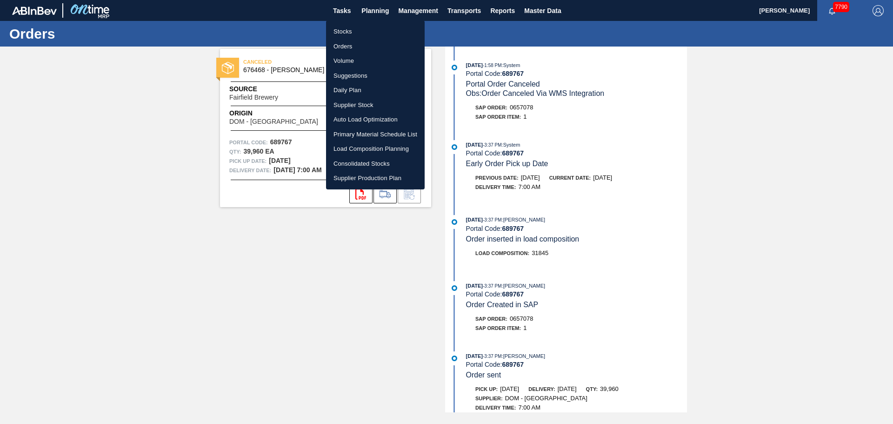
click at [350, 46] on li "Orders" at bounding box center [375, 46] width 99 height 15
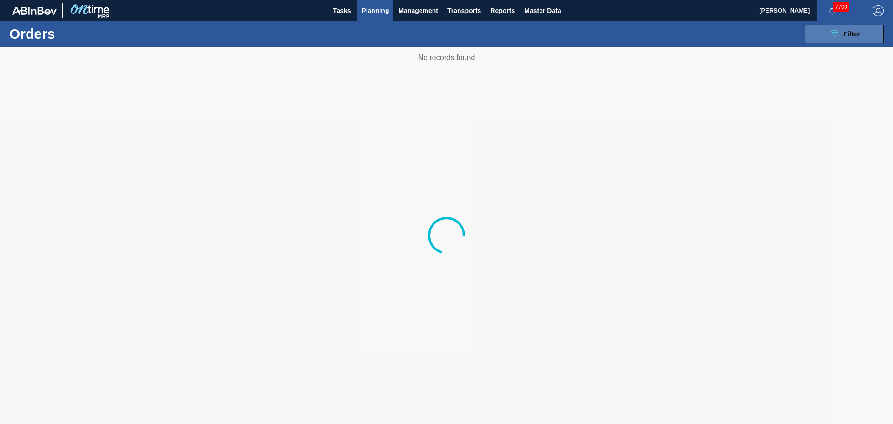
click at [853, 36] on span "Filter" at bounding box center [852, 33] width 16 height 7
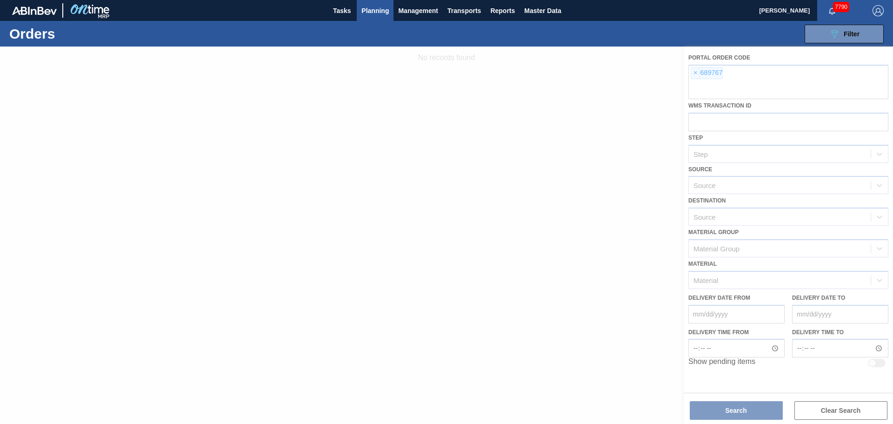
click at [691, 75] on div at bounding box center [446, 235] width 893 height 377
click at [695, 75] on div at bounding box center [446, 235] width 893 height 377
click at [695, 73] on div at bounding box center [446, 235] width 893 height 377
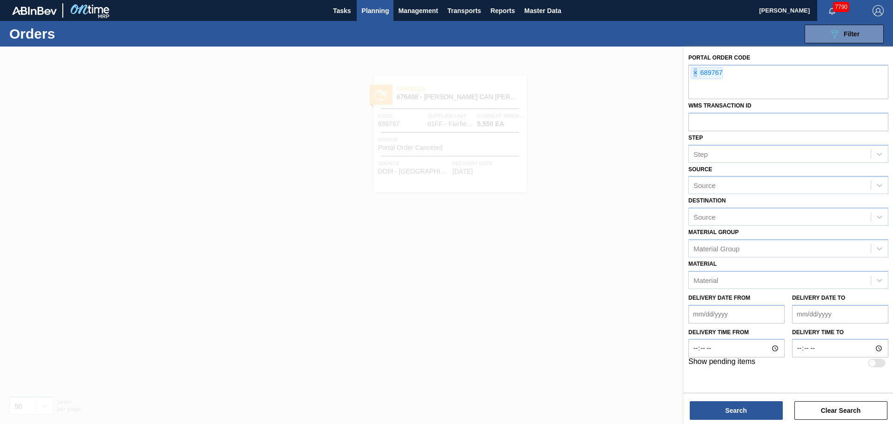
click at [695, 73] on span "×" at bounding box center [695, 72] width 9 height 11
paste input "689773"
type input "689773"
click at [731, 412] on button "Search" at bounding box center [736, 410] width 93 height 19
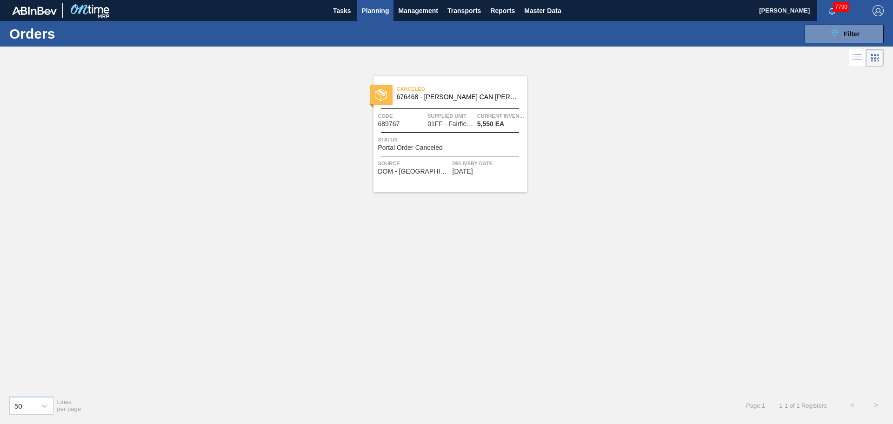
click at [448, 93] on span "Canceled" at bounding box center [462, 88] width 130 height 9
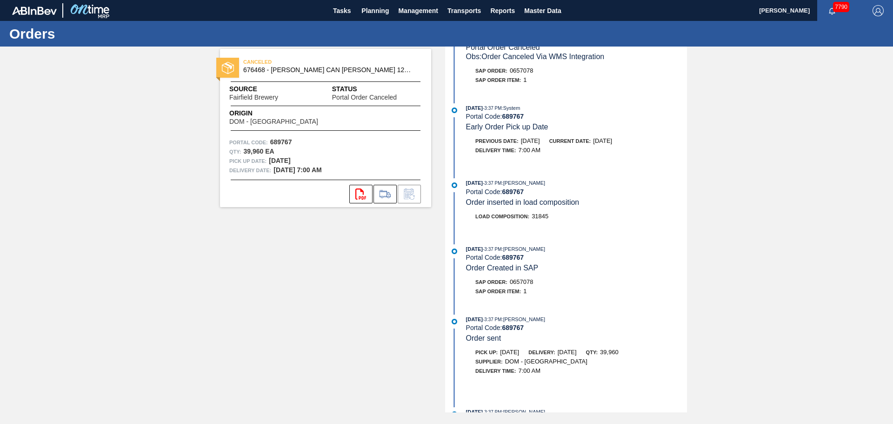
scroll to position [69, 0]
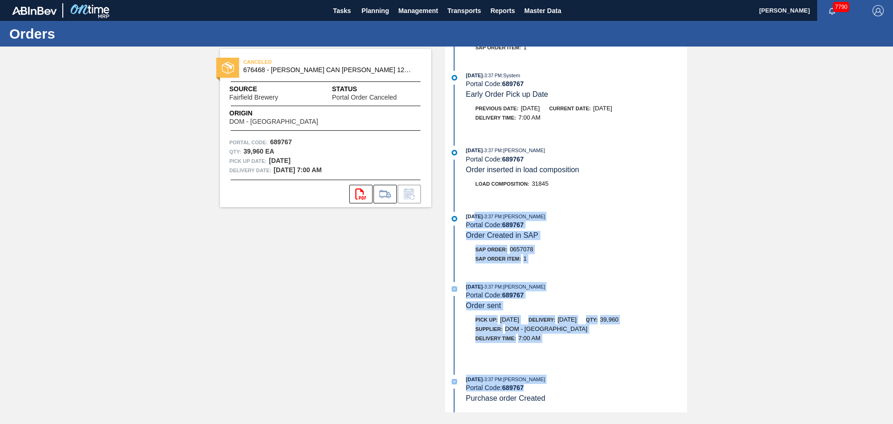
drag, startPoint x: 553, startPoint y: 394, endPoint x: 474, endPoint y: 217, distance: 193.9
click at [474, 217] on div "01/14/2025 - 1:58 PM : System Portal Code: 689767 Portal Order Canceled Obs: Or…" at bounding box center [568, 160] width 240 height 366
drag, startPoint x: 538, startPoint y: 236, endPoint x: 540, endPoint y: 245, distance: 9.0
click at [538, 236] on span "Order Created in SAP" at bounding box center [502, 235] width 73 height 8
drag, startPoint x: 542, startPoint y: 261, endPoint x: 529, endPoint y: 261, distance: 13.0
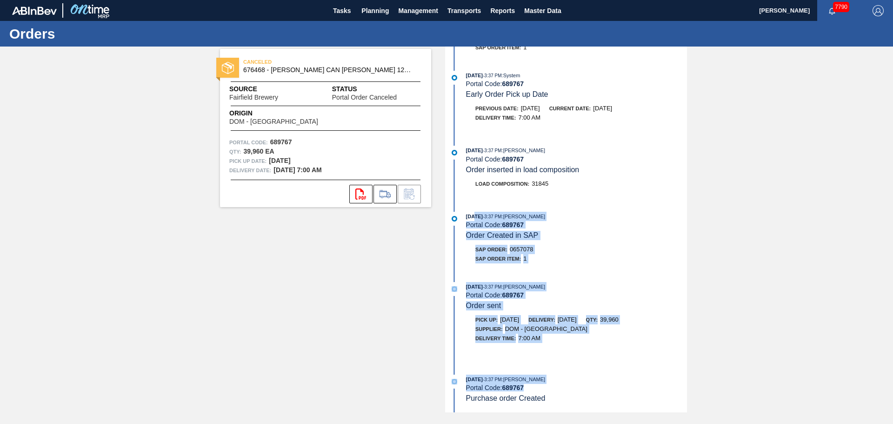
click at [542, 261] on div "SAP Order Item: 1" at bounding box center [576, 258] width 221 height 9
click at [530, 261] on div "SAP Order Item: 1" at bounding box center [576, 258] width 221 height 9
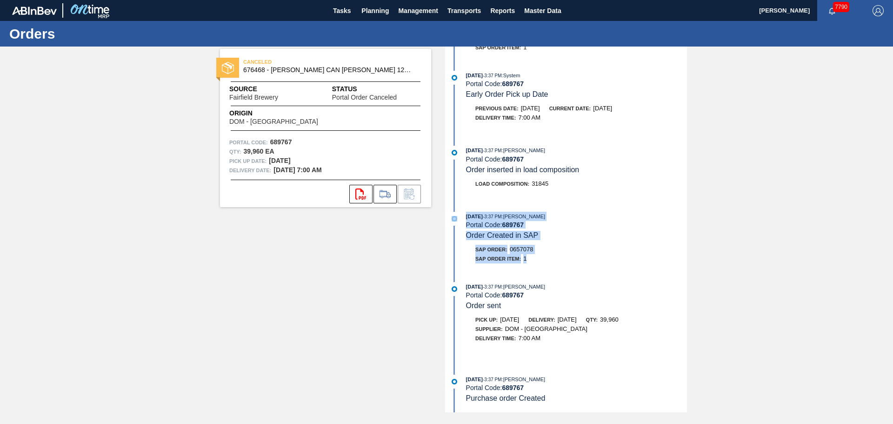
drag, startPoint x: 530, startPoint y: 258, endPoint x: 439, endPoint y: 214, distance: 100.9
click at [439, 214] on div "CANCELED 676468 - CARR CAN BUD 12OZ CAN PK 12/12 CAN 0922 Source Fairfield Brew…" at bounding box center [446, 230] width 893 height 366
click at [574, 247] on div "SAP Order: 0657078" at bounding box center [576, 249] width 221 height 9
click at [525, 258] on span "1" at bounding box center [524, 258] width 3 height 7
click at [530, 259] on div "SAP Order Item: 1" at bounding box center [576, 258] width 221 height 9
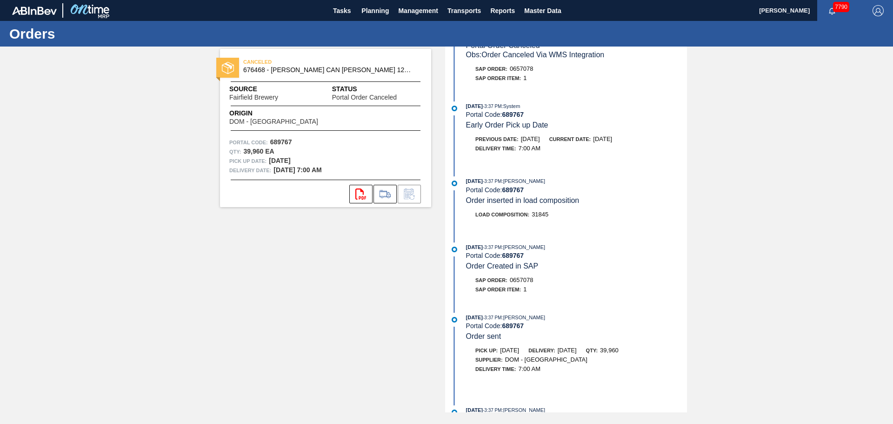
scroll to position [0, 0]
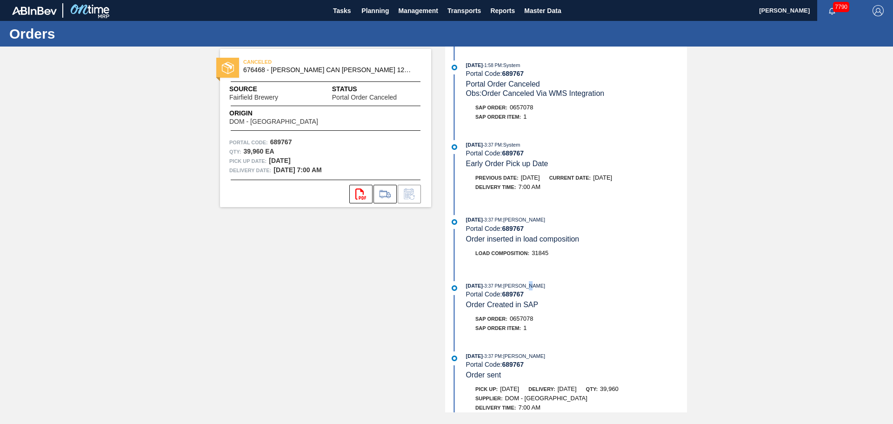
click at [542, 274] on div "01/14/2025 - 1:58 PM : System Portal Code: 689767 Portal Order Canceled Obs: Or…" at bounding box center [568, 230] width 240 height 366
click at [511, 241] on span "Order inserted in load composition" at bounding box center [523, 239] width 114 height 8
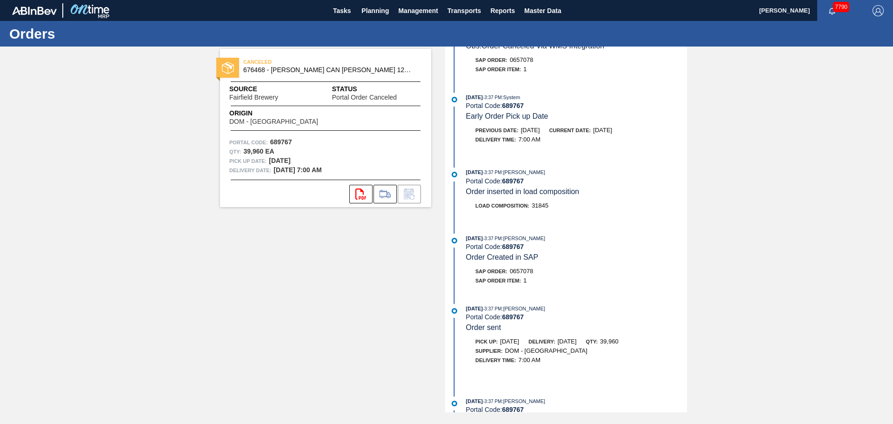
scroll to position [69, 0]
